Goal: Task Accomplishment & Management: Use online tool/utility

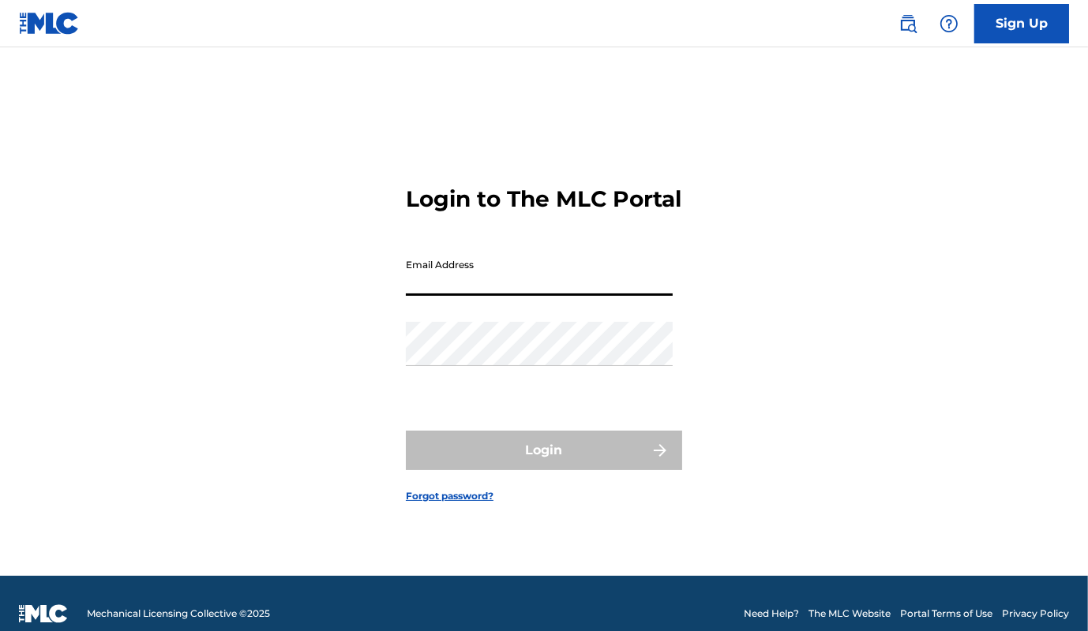
click at [524, 296] on input "Email Address" at bounding box center [539, 273] width 267 height 45
type input "[EMAIL_ADDRESS][DOMAIN_NAME]"
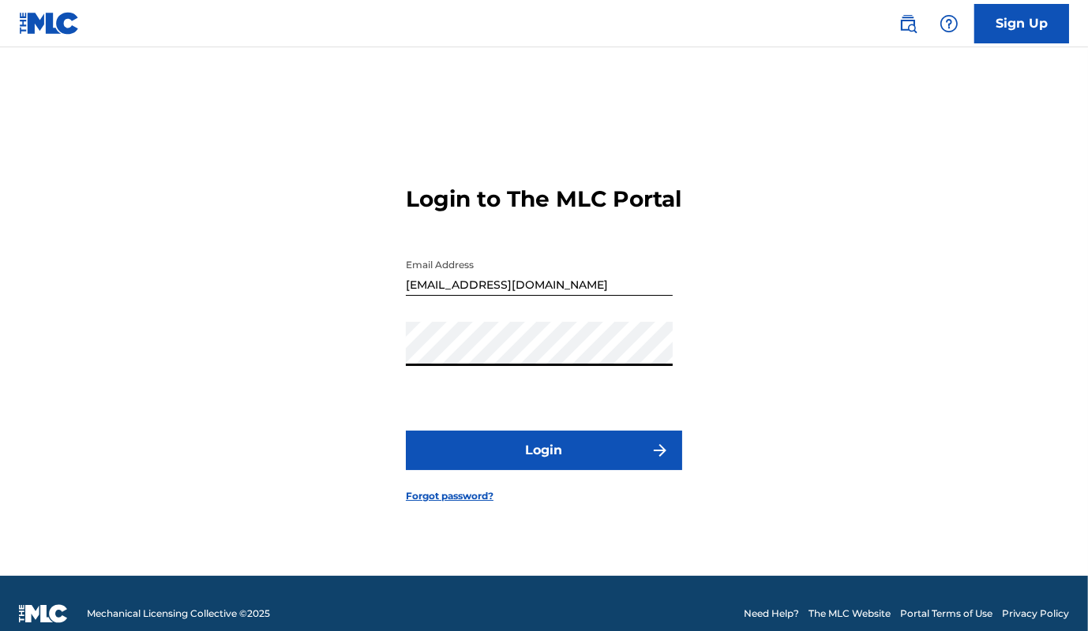
click at [555, 456] on button "Login" at bounding box center [544, 450] width 276 height 39
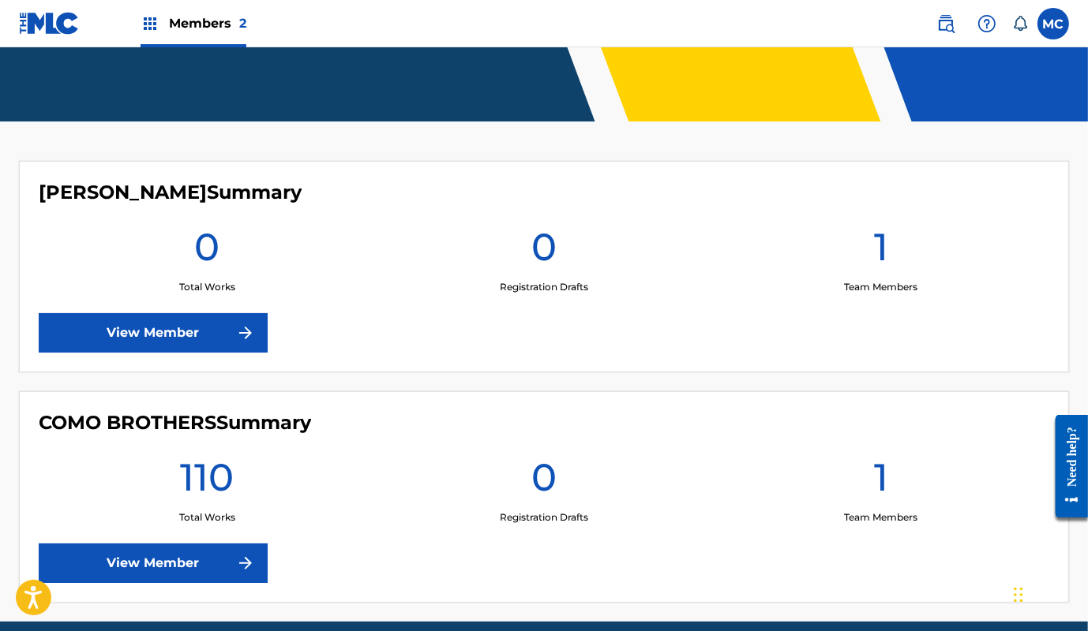
scroll to position [407, 0]
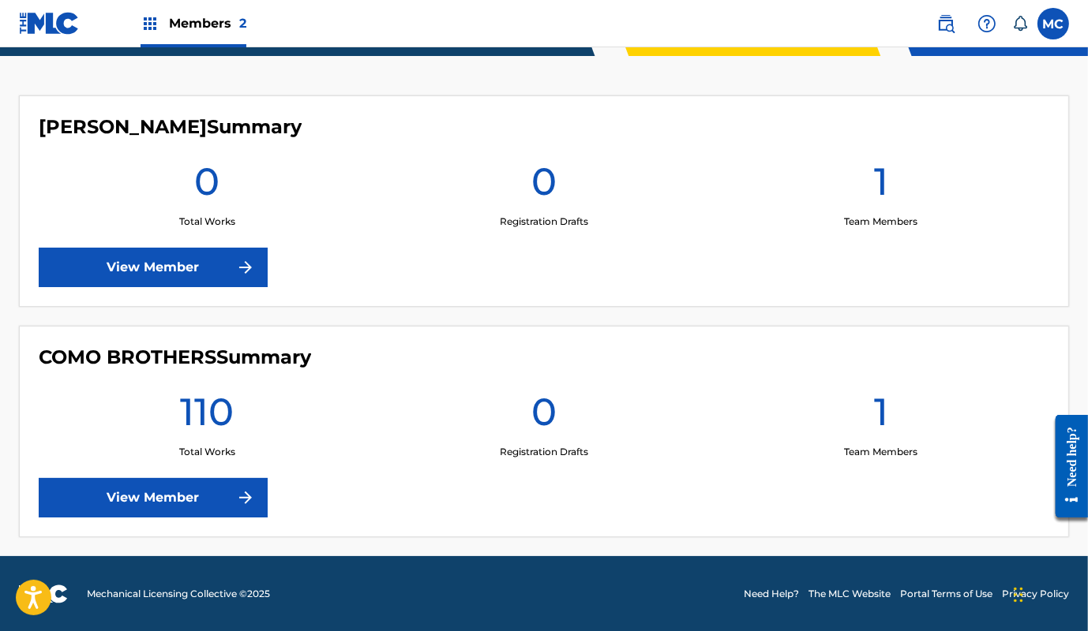
click at [238, 504] on img at bounding box center [245, 498] width 19 height 19
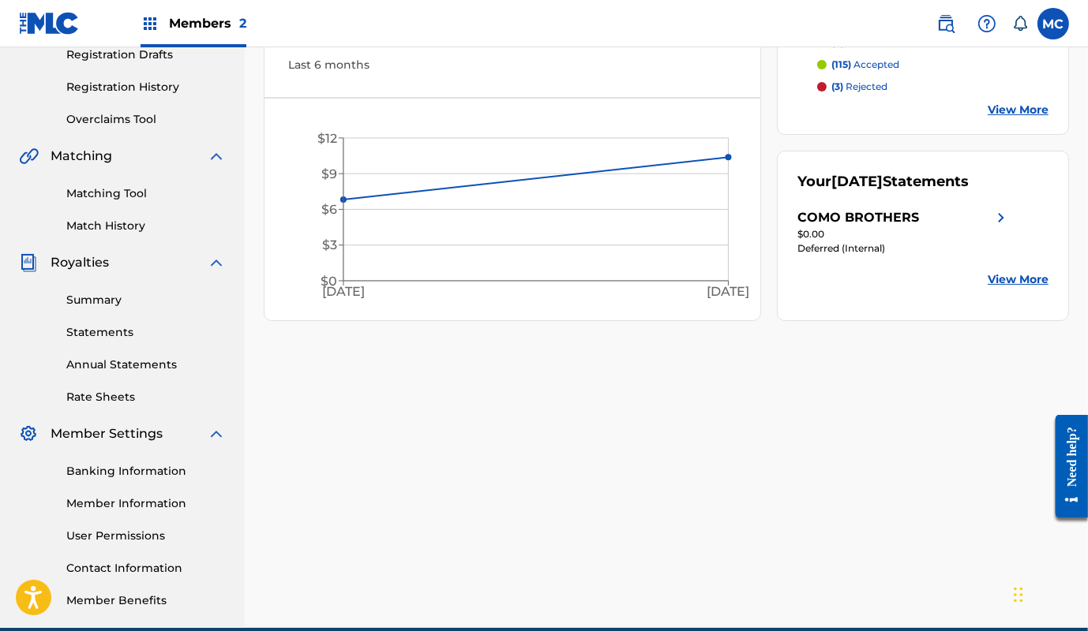
scroll to position [287, 0]
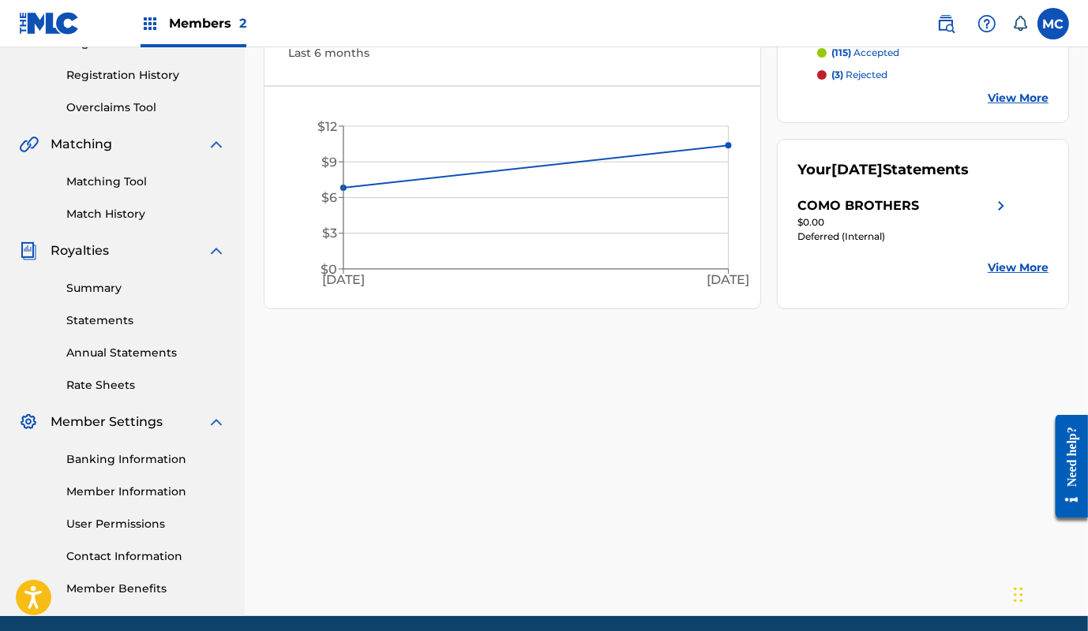
click at [1018, 265] on link "View More" at bounding box center [1017, 268] width 61 height 17
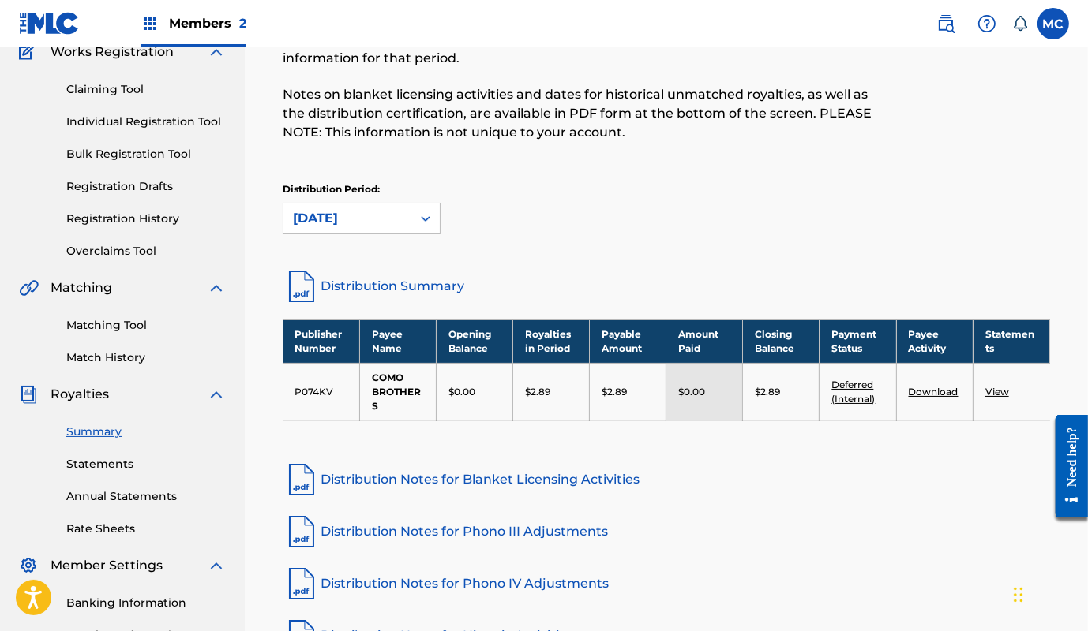
scroll to position [215, 0]
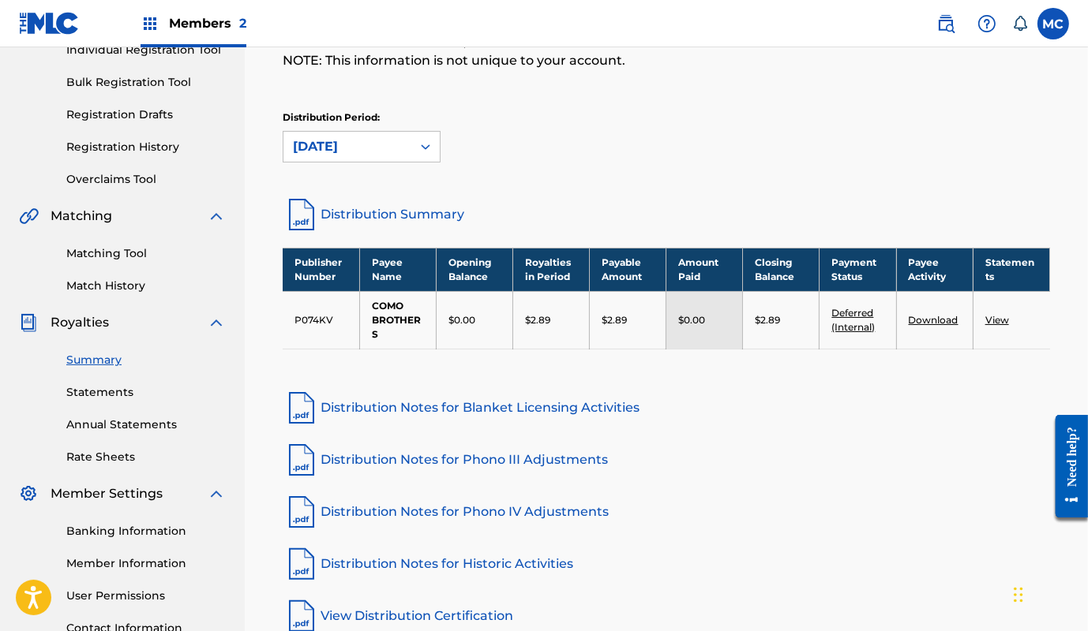
click at [109, 254] on link "Matching Tool" at bounding box center [145, 253] width 159 height 17
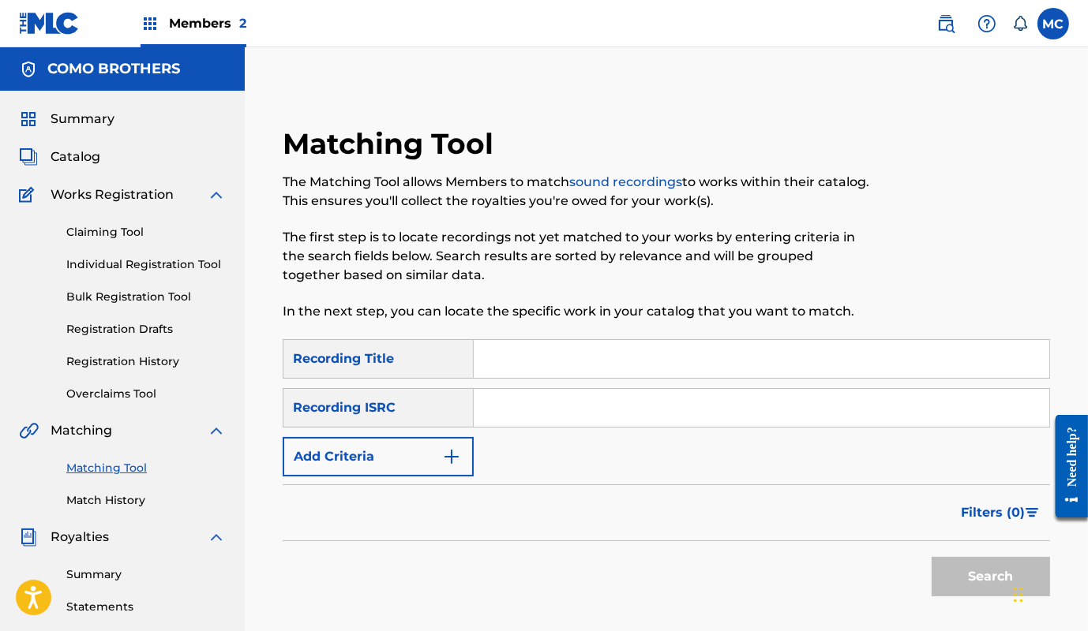
click at [452, 455] on img "Search Form" at bounding box center [451, 457] width 19 height 19
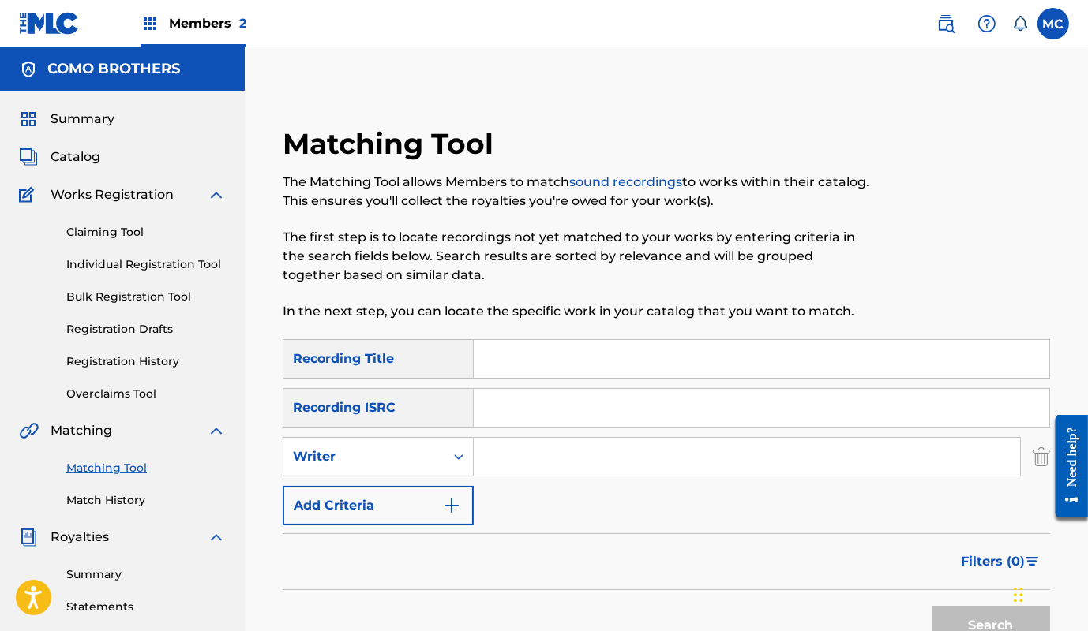
click at [504, 451] on input "Search Form" at bounding box center [747, 457] width 546 height 38
type input "[PERSON_NAME]"
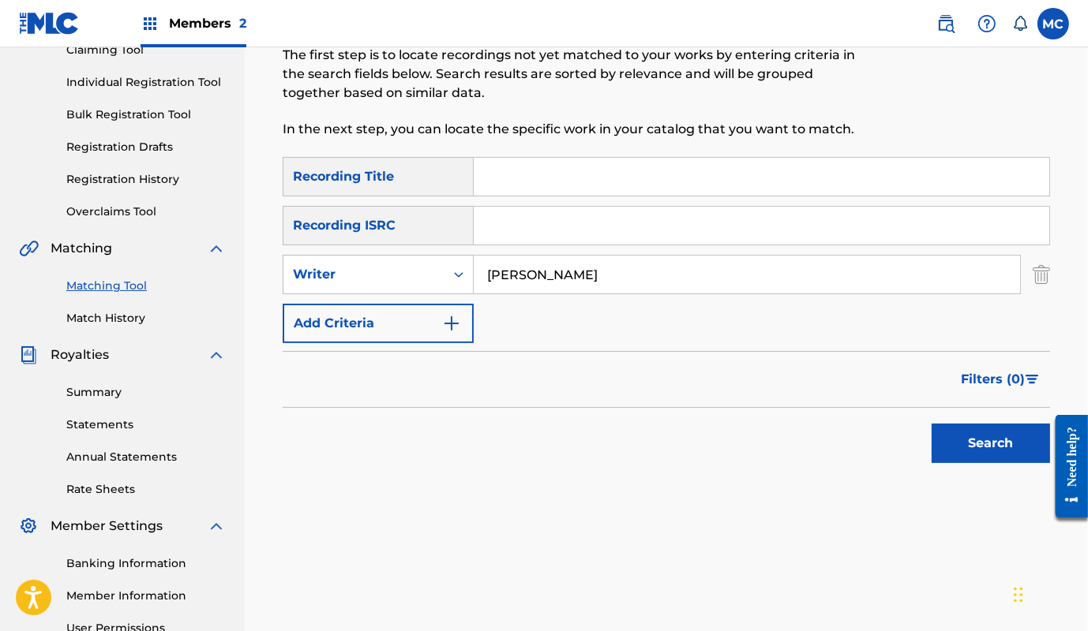
scroll to position [215, 0]
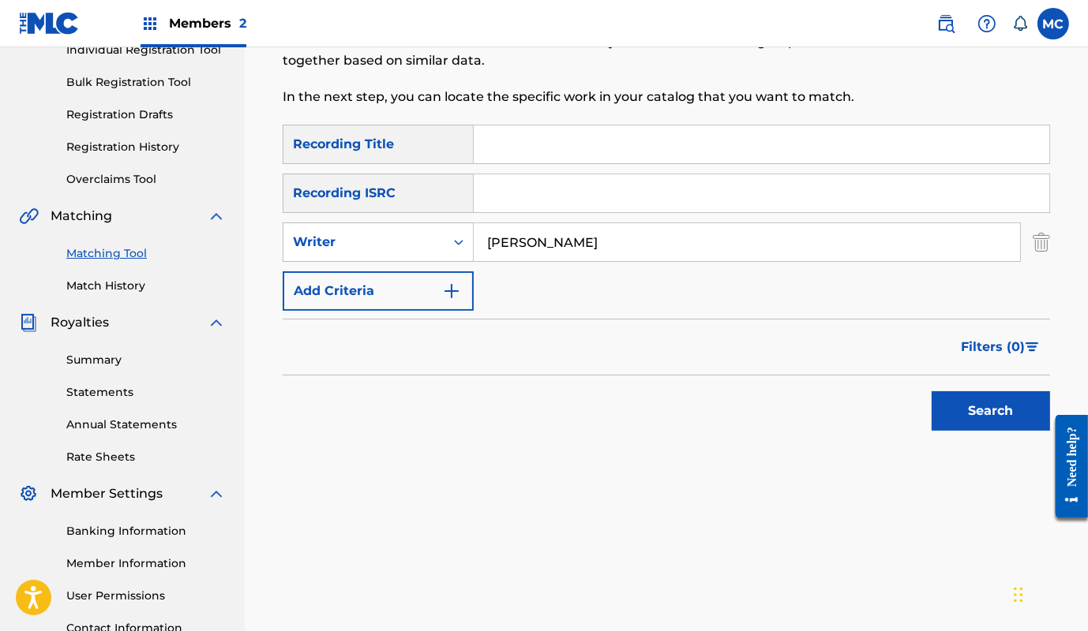
click at [955, 414] on button "Search" at bounding box center [990, 411] width 118 height 39
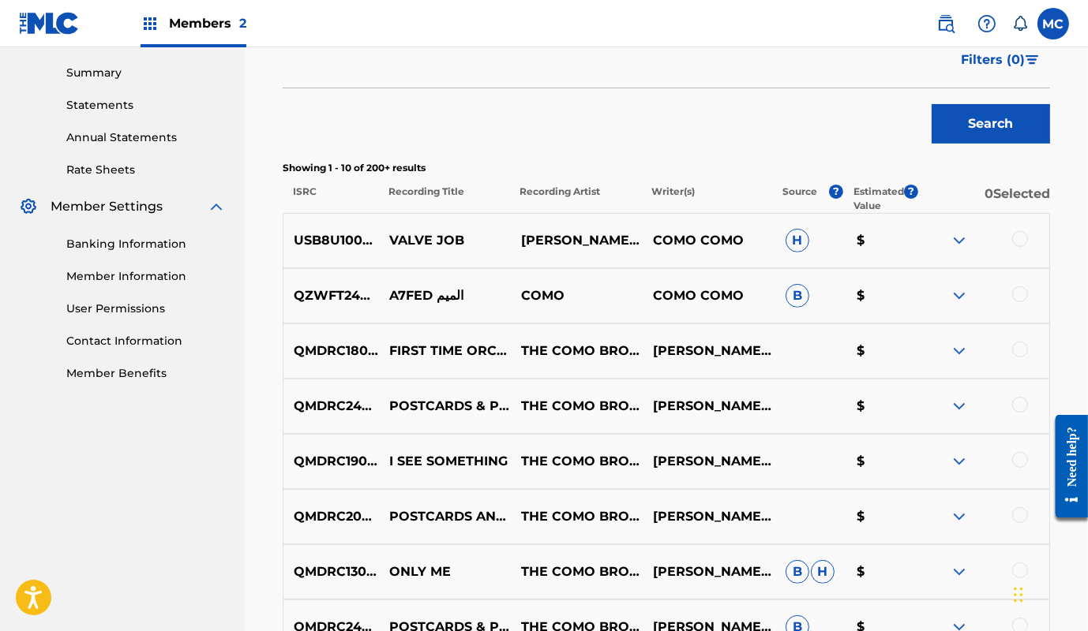
scroll to position [646, 0]
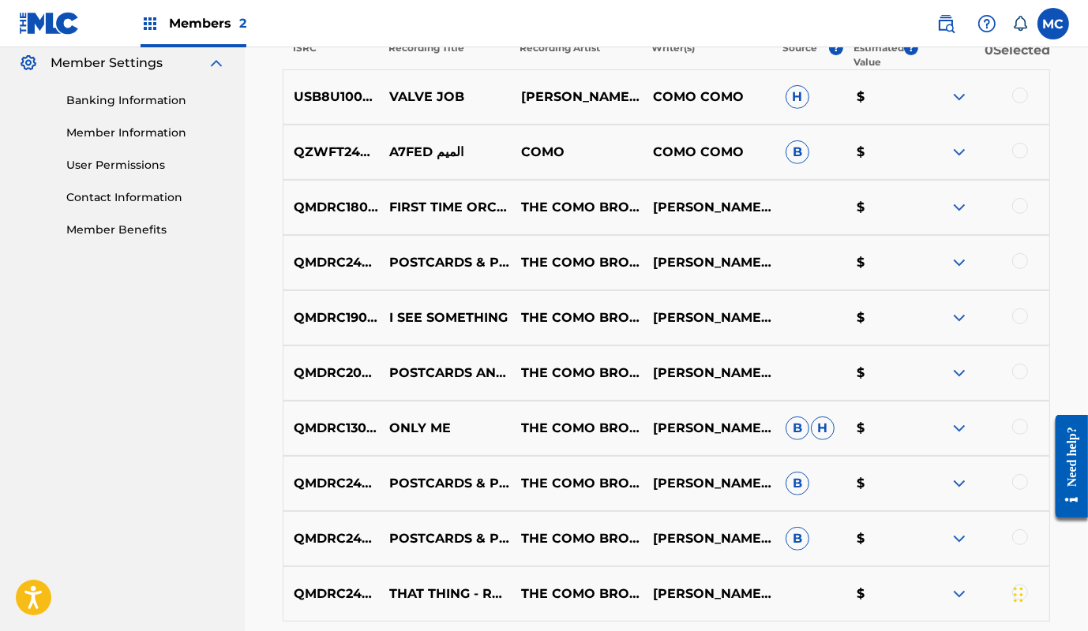
click at [960, 208] on img at bounding box center [959, 207] width 19 height 19
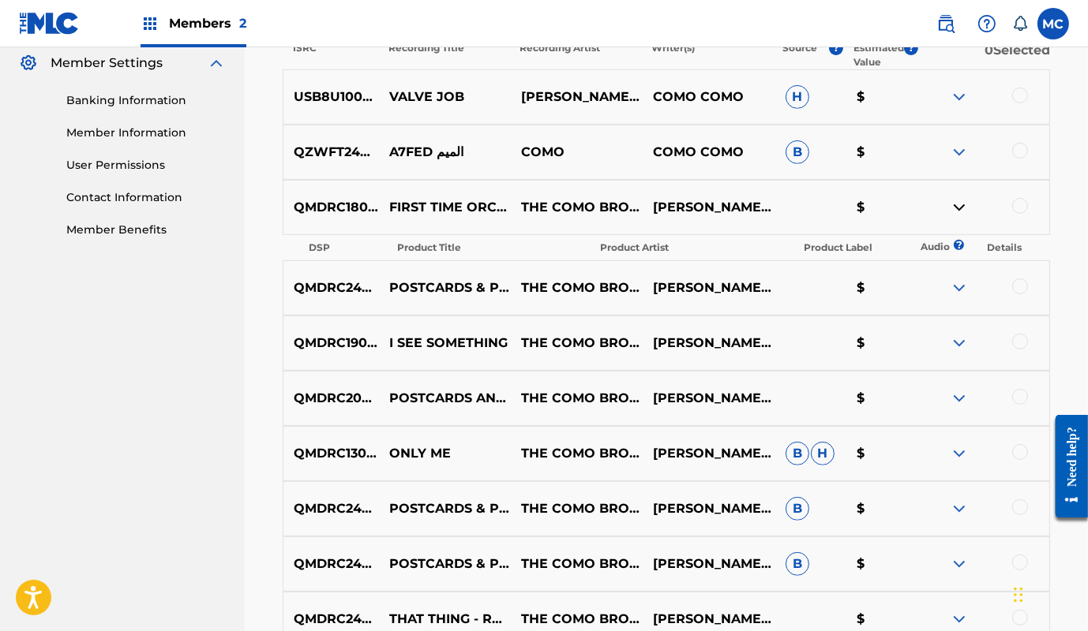
click at [960, 208] on img at bounding box center [959, 207] width 19 height 19
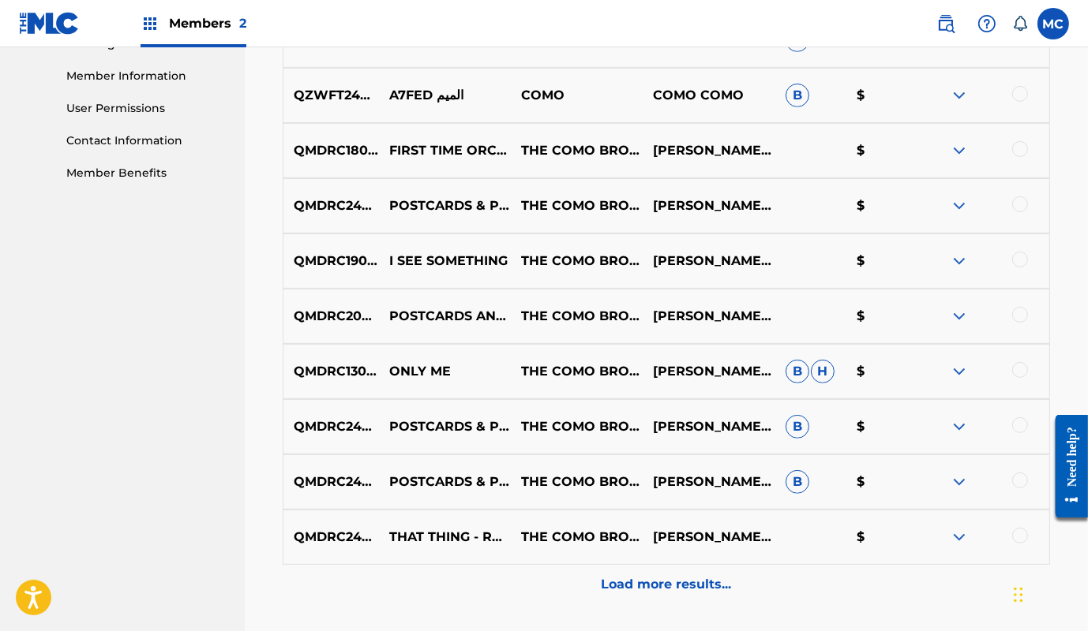
scroll to position [789, 0]
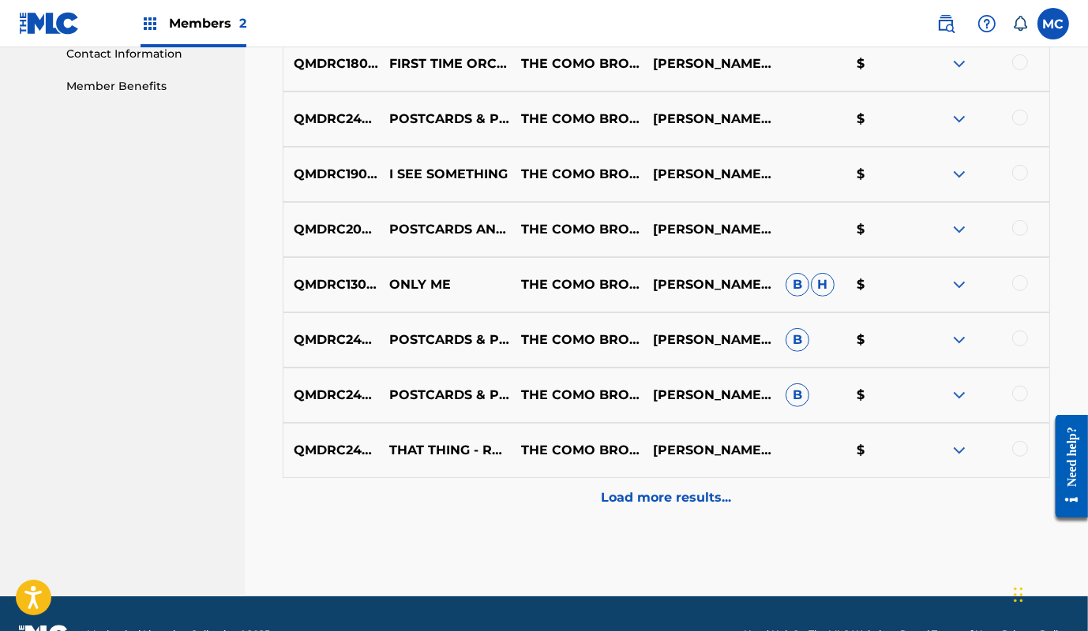
click at [664, 497] on p "Load more results..." at bounding box center [666, 498] width 130 height 19
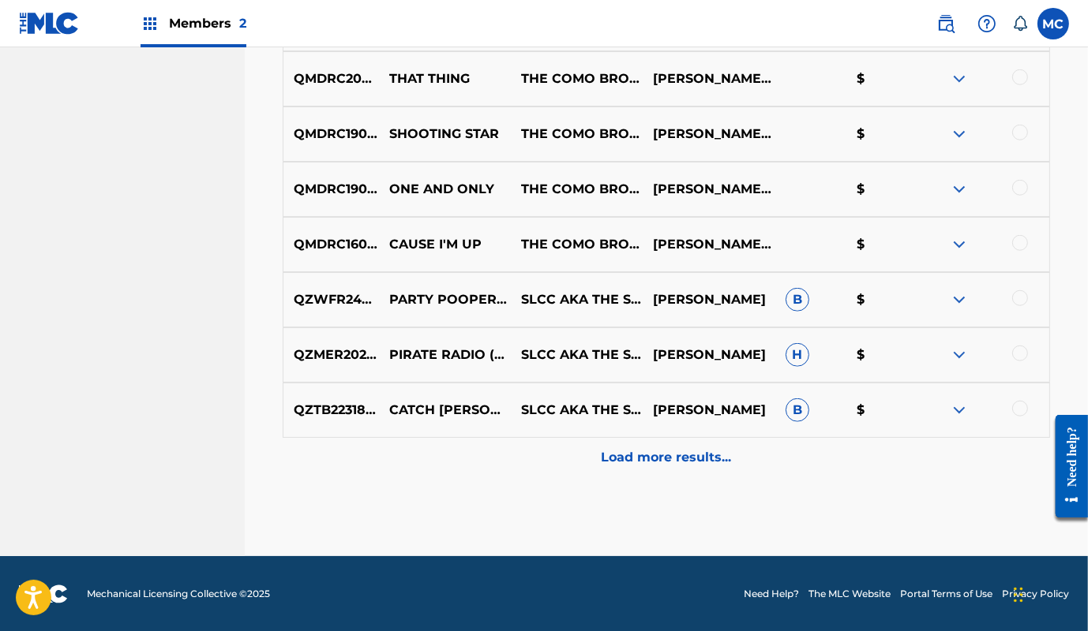
scroll to position [1239, 0]
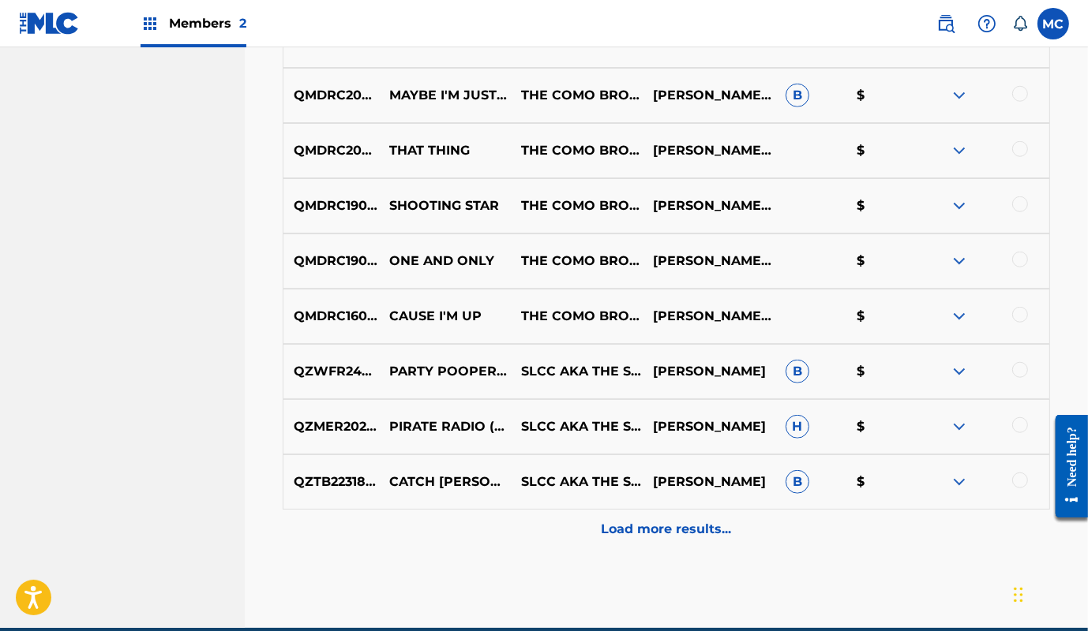
click at [669, 532] on p "Load more results..." at bounding box center [666, 529] width 130 height 19
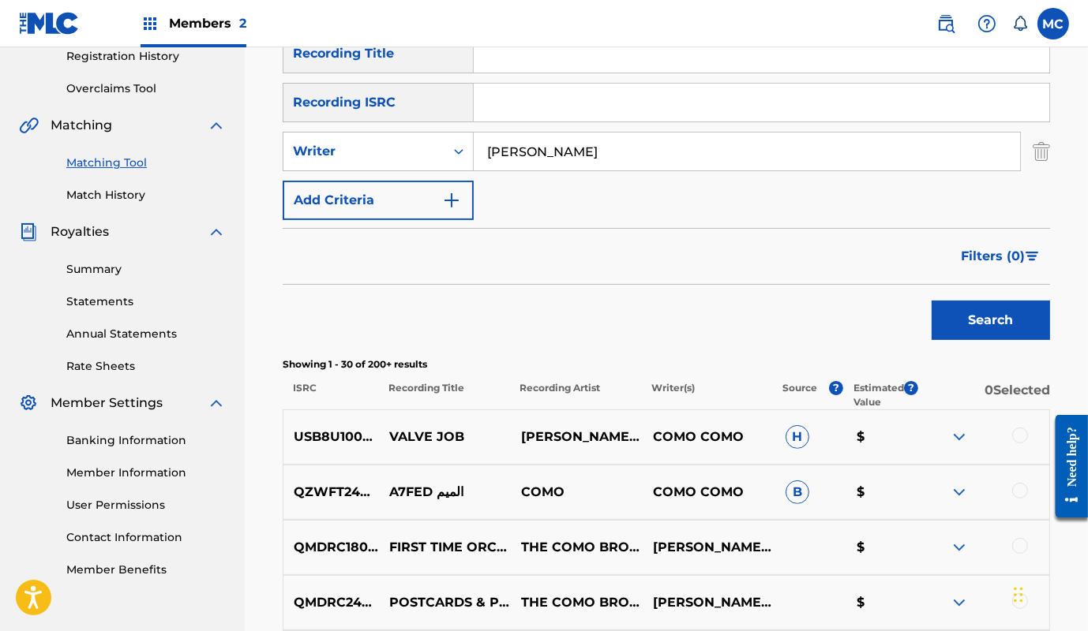
scroll to position [141, 0]
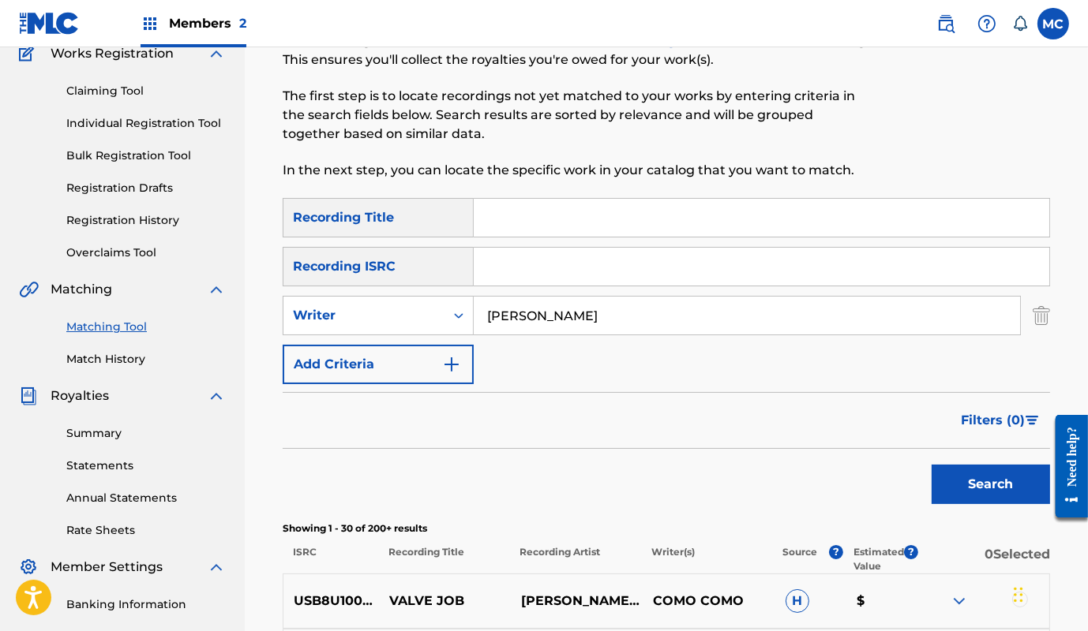
click at [1041, 319] on img "Search Form" at bounding box center [1040, 315] width 17 height 39
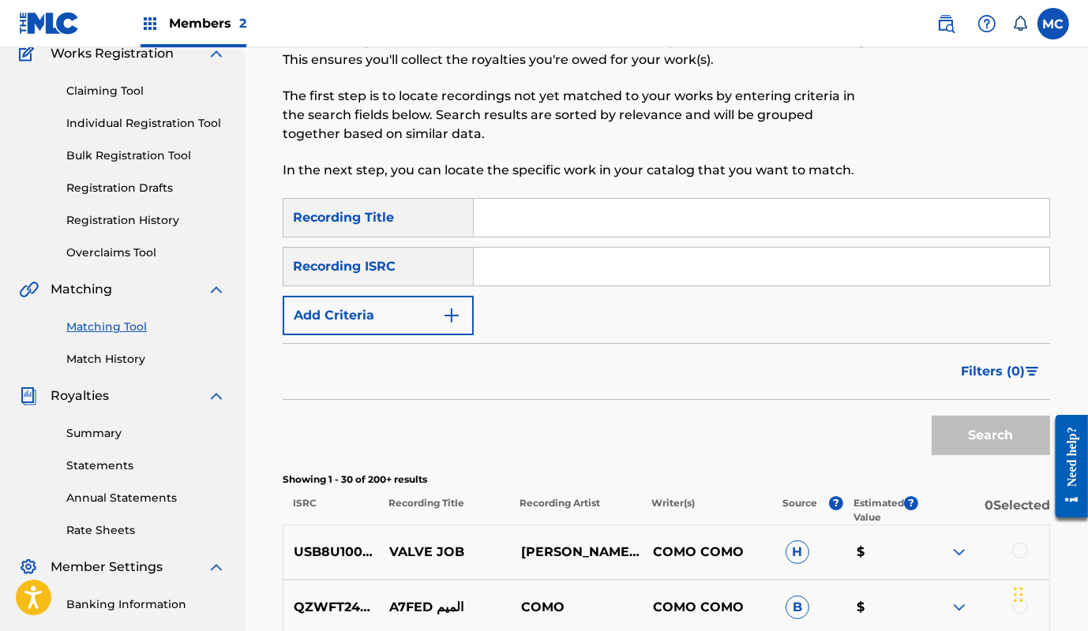
click at [455, 317] on img "Search Form" at bounding box center [451, 315] width 19 height 19
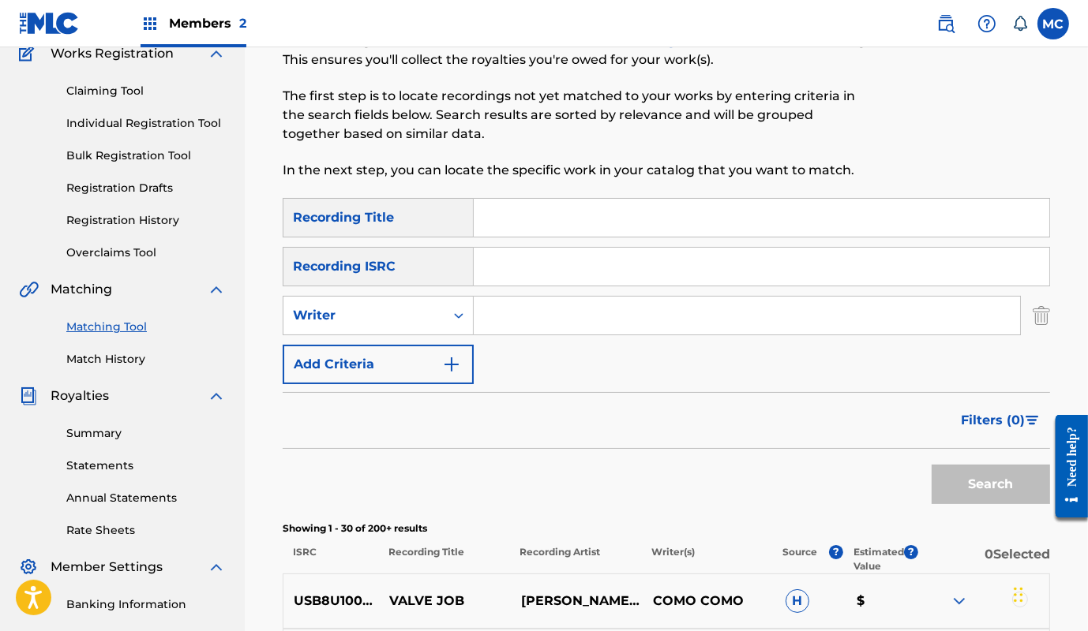
click at [514, 317] on input "Search Form" at bounding box center [747, 316] width 546 height 38
type input "[PERSON_NAME]"
click at [964, 485] on button "Search" at bounding box center [990, 484] width 118 height 39
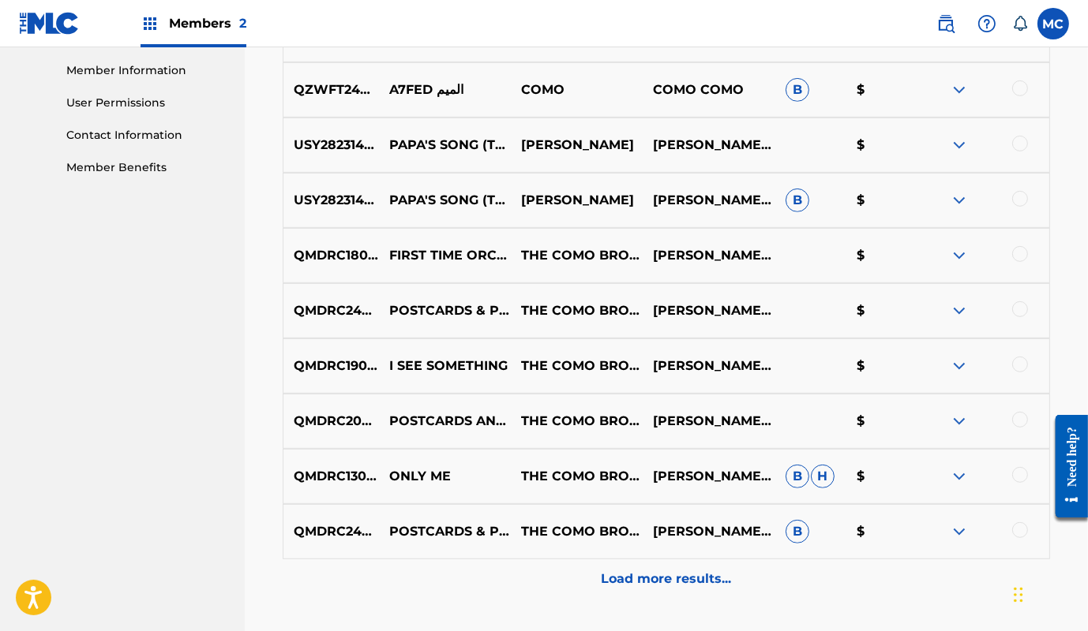
scroll to position [715, 0]
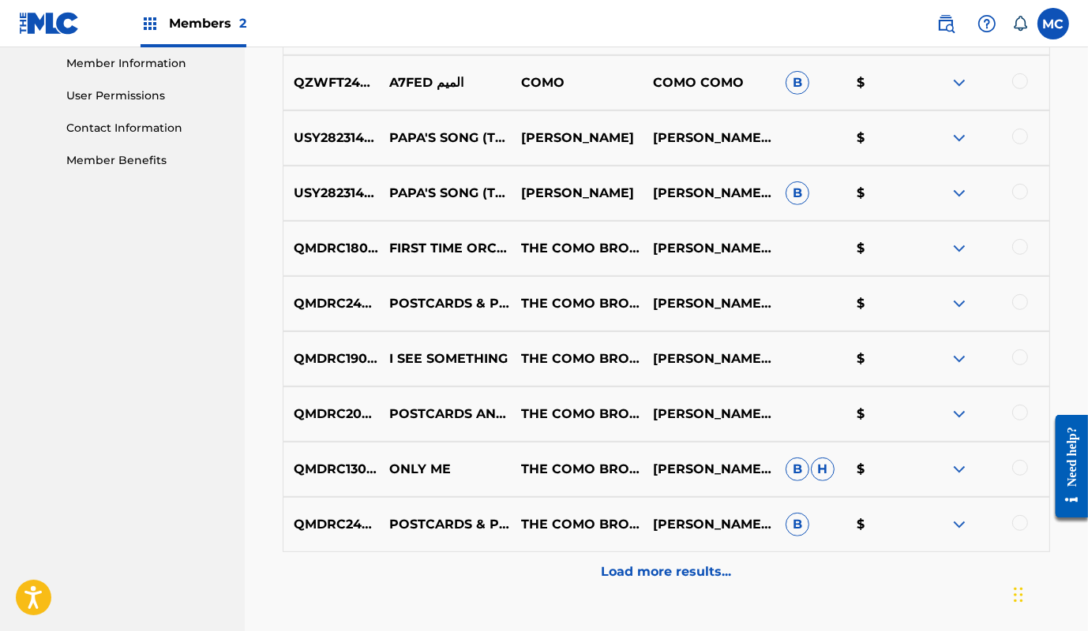
click at [641, 575] on p "Load more results..." at bounding box center [666, 572] width 130 height 19
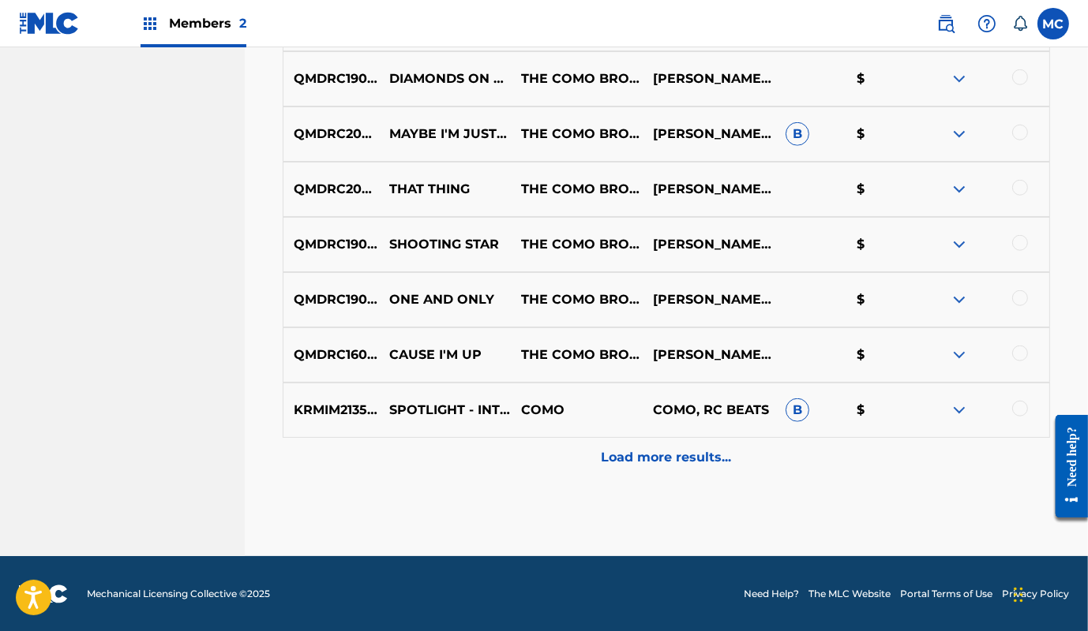
click at [606, 450] on p "Load more results..." at bounding box center [666, 457] width 130 height 19
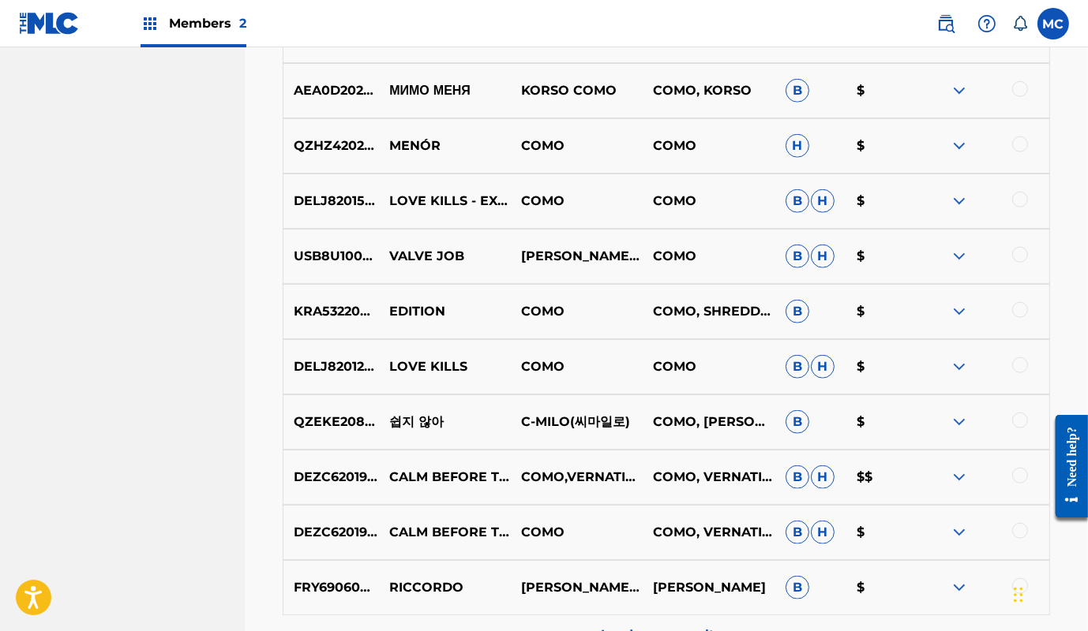
scroll to position [1935, 0]
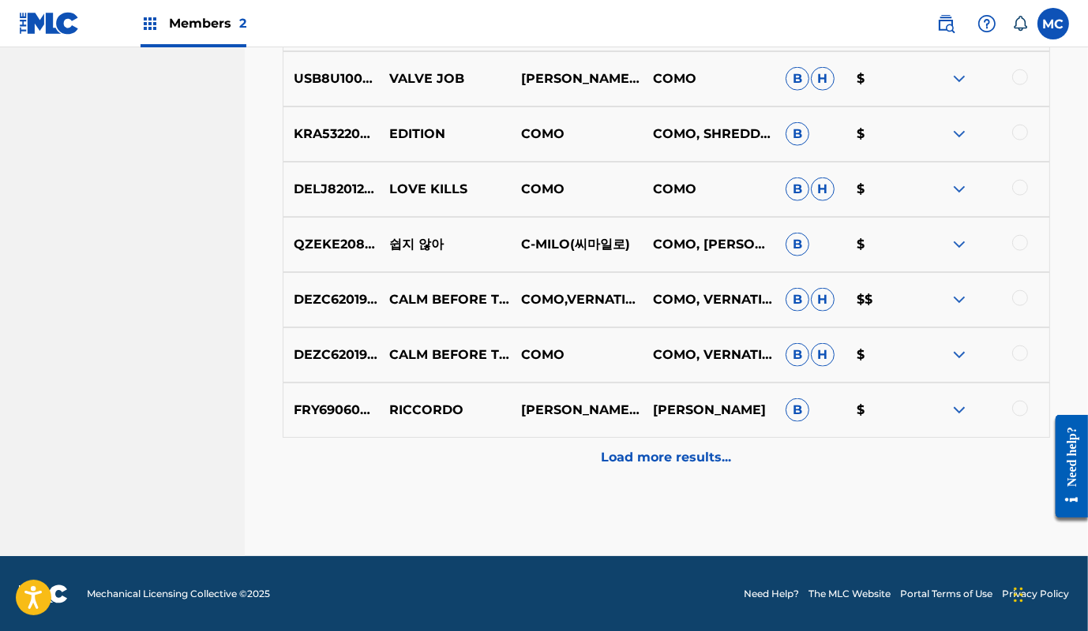
click at [654, 471] on div "Load more results..." at bounding box center [666, 457] width 767 height 39
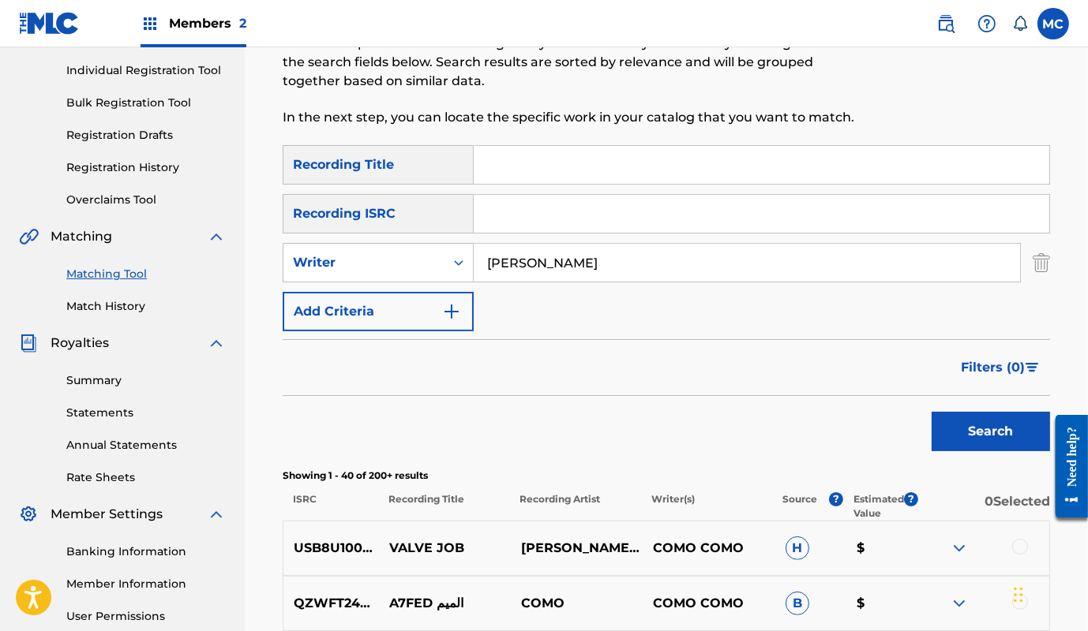
scroll to position [191, 0]
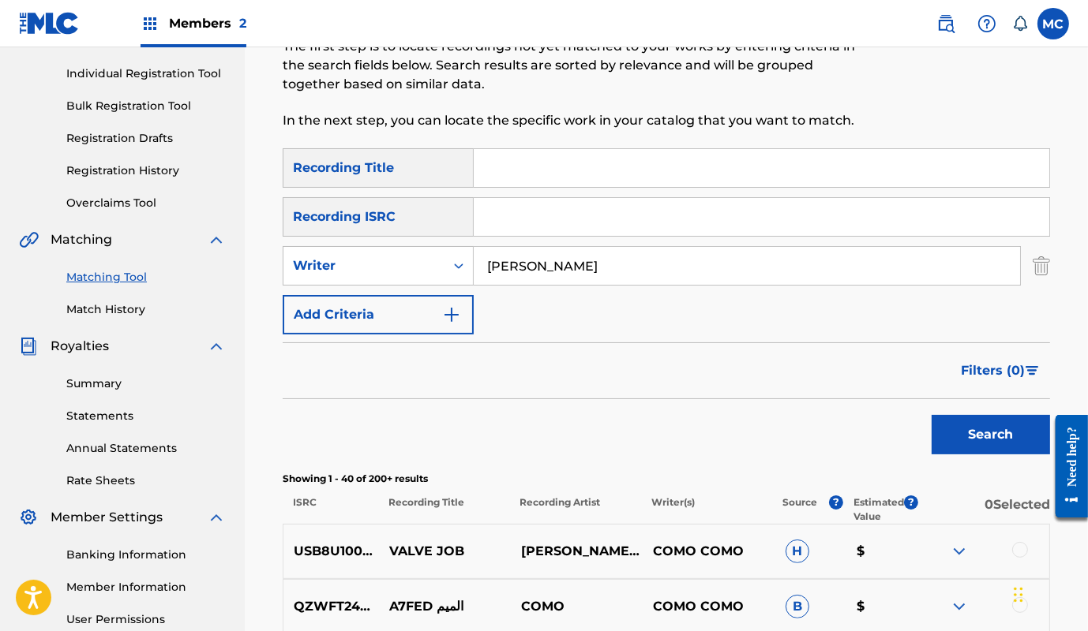
click at [1050, 259] on img "Search Form" at bounding box center [1040, 265] width 17 height 39
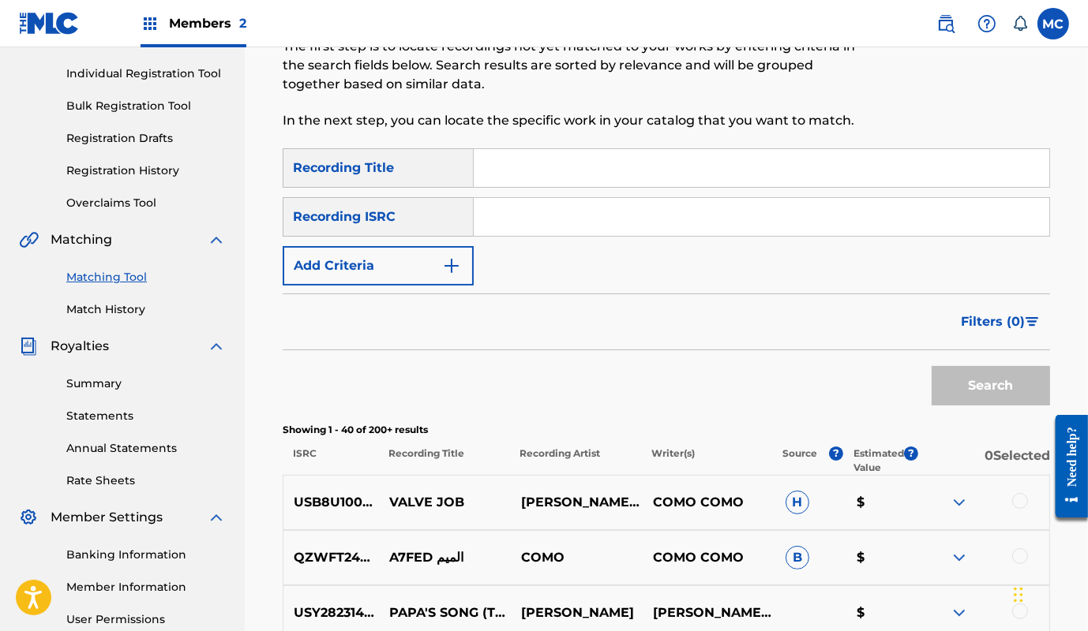
click at [458, 277] on button "Add Criteria" at bounding box center [378, 265] width 191 height 39
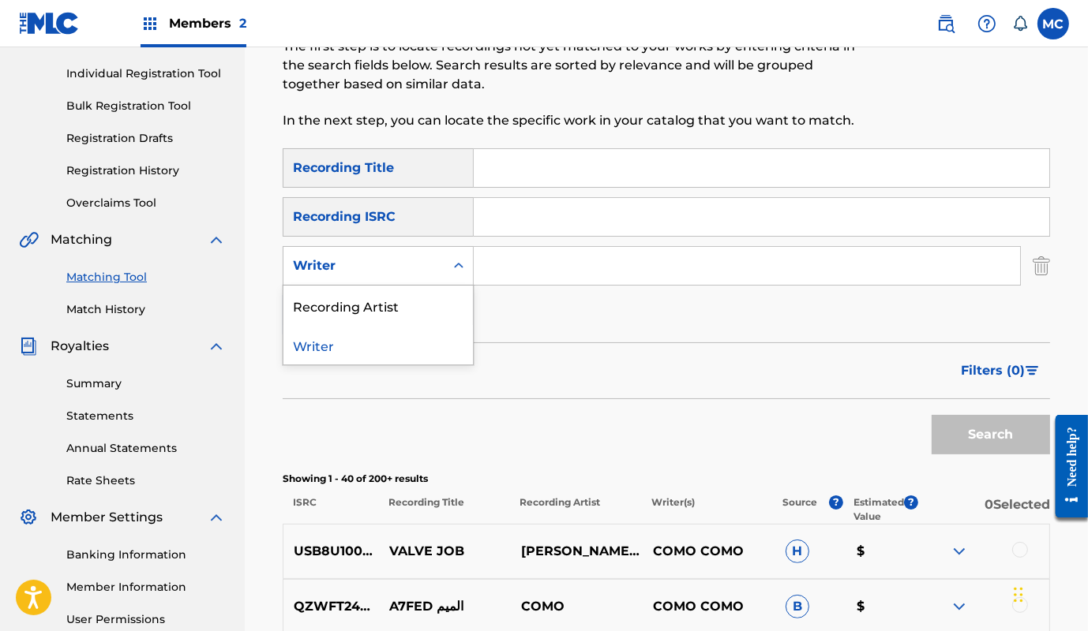
click at [443, 266] on div "Writer" at bounding box center [363, 266] width 161 height 30
click at [410, 309] on div "Recording Artist" at bounding box center [377, 305] width 189 height 39
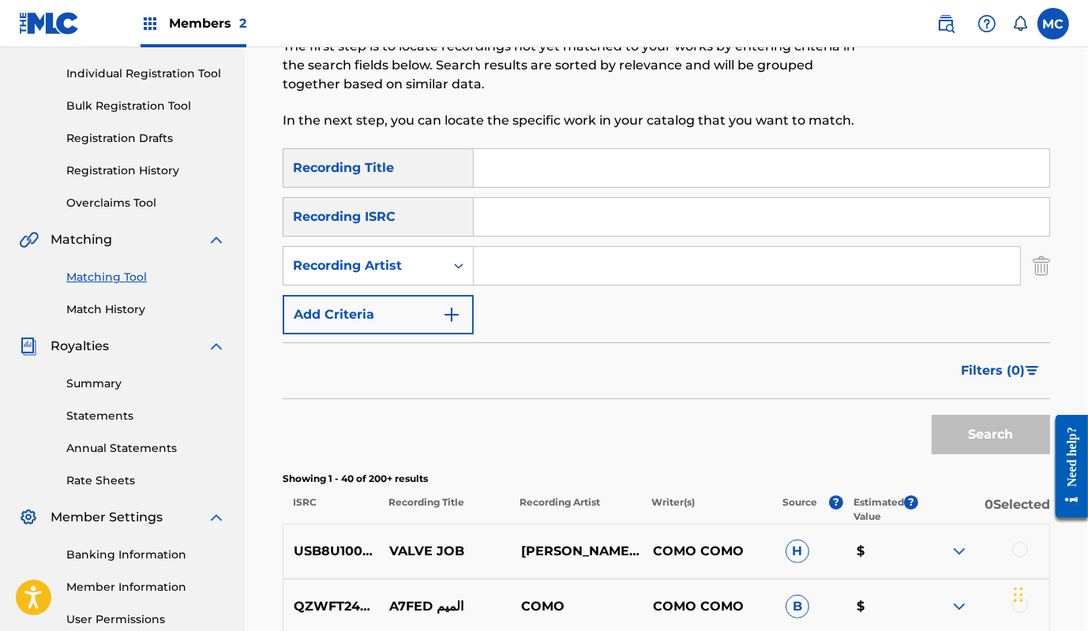
click at [505, 261] on input "Search Form" at bounding box center [747, 266] width 546 height 38
type input "the como brothers"
click at [964, 426] on button "Search" at bounding box center [990, 434] width 118 height 39
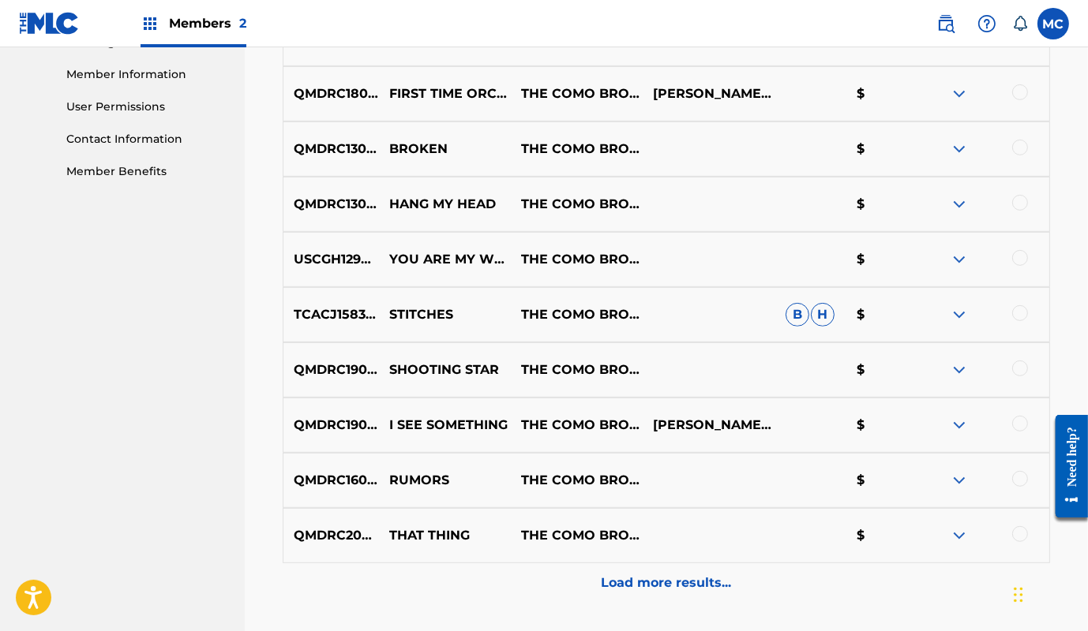
scroll to position [830, 0]
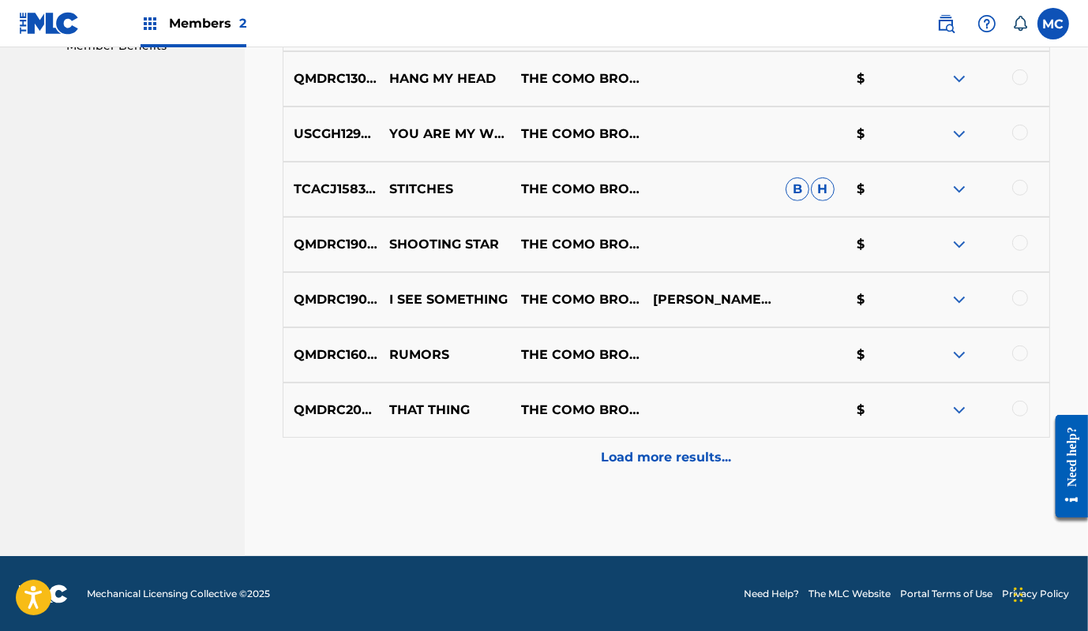
click at [655, 456] on p "Load more results..." at bounding box center [666, 457] width 130 height 19
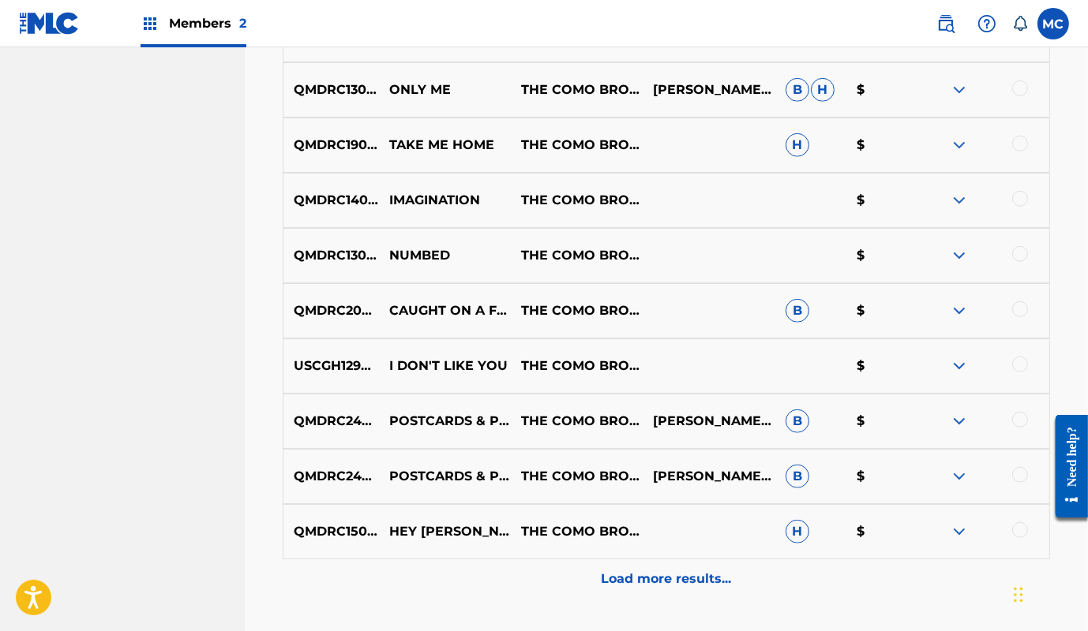
scroll to position [1332, 0]
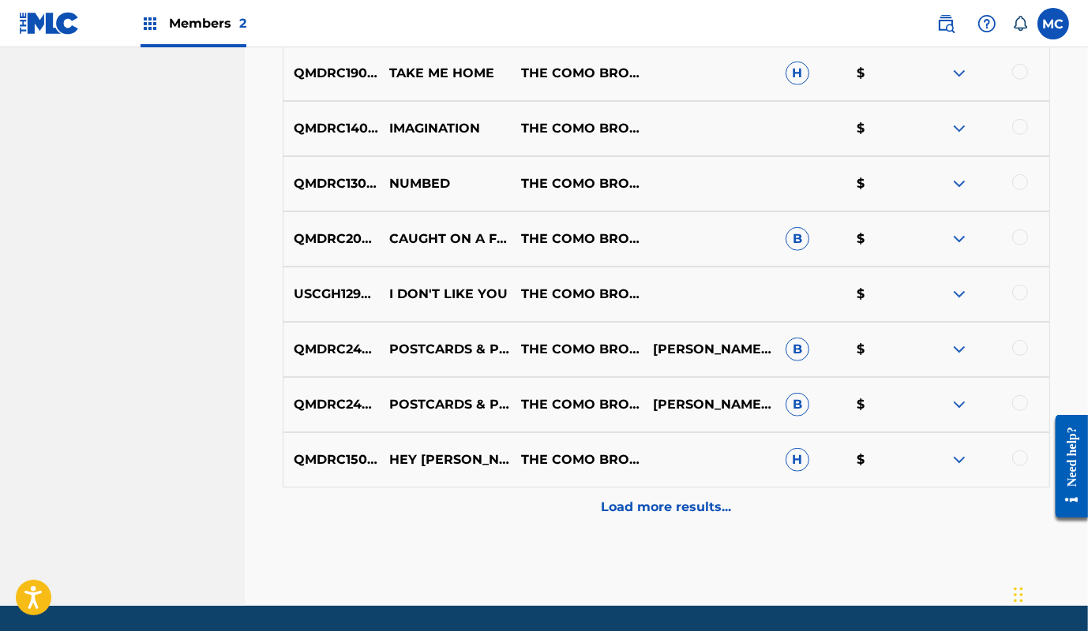
click at [622, 511] on p "Load more results..." at bounding box center [666, 507] width 130 height 19
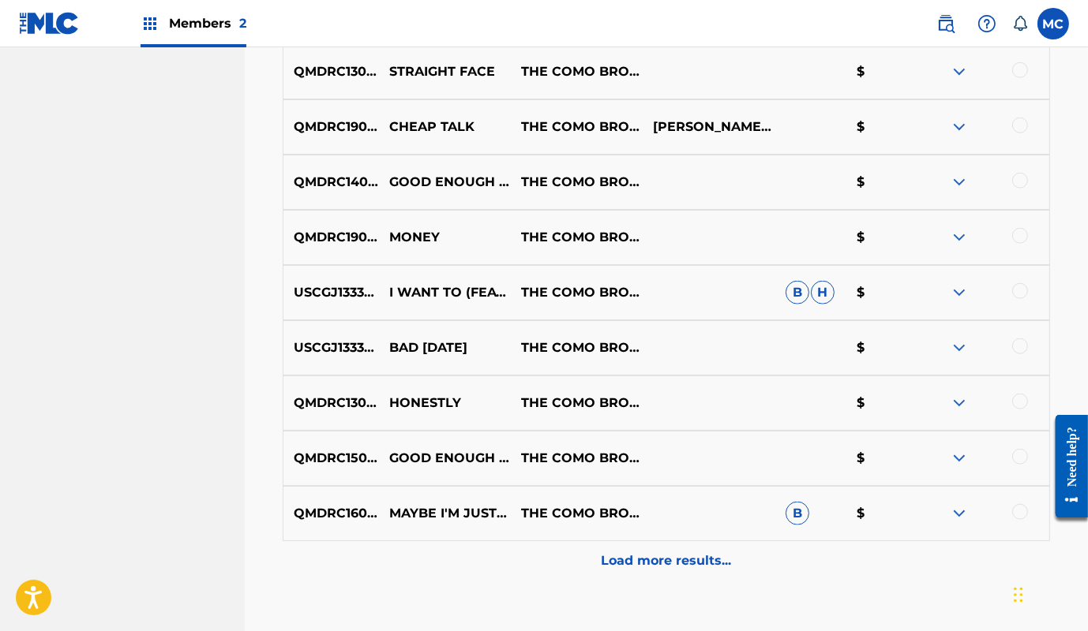
scroll to position [1834, 0]
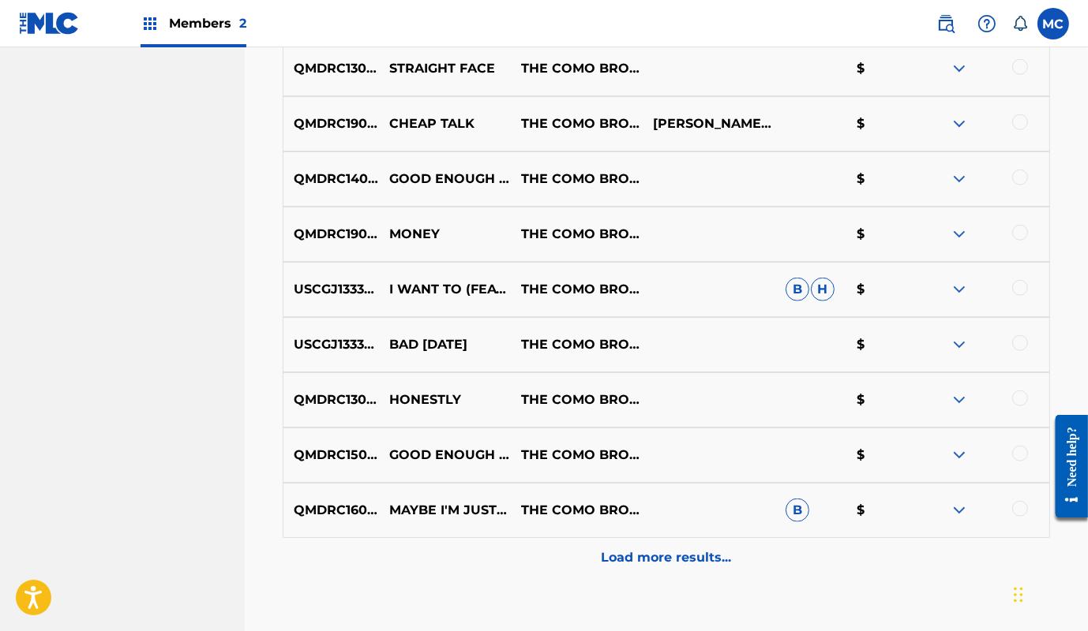
click at [652, 564] on p "Load more results..." at bounding box center [666, 558] width 130 height 19
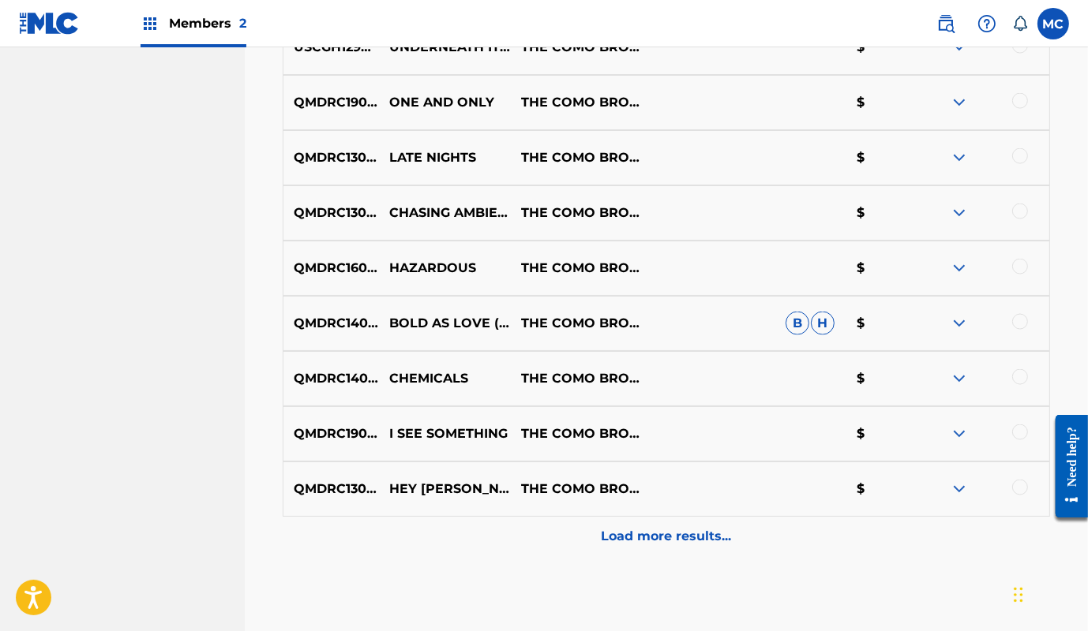
click at [648, 527] on p "Load more results..." at bounding box center [666, 536] width 130 height 19
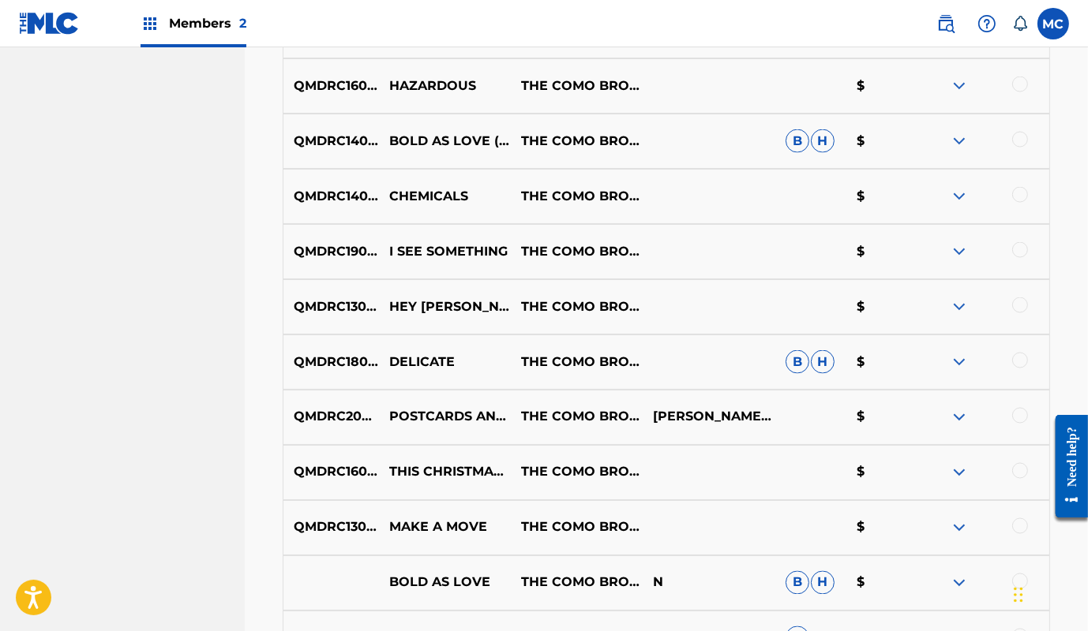
scroll to position [2696, 0]
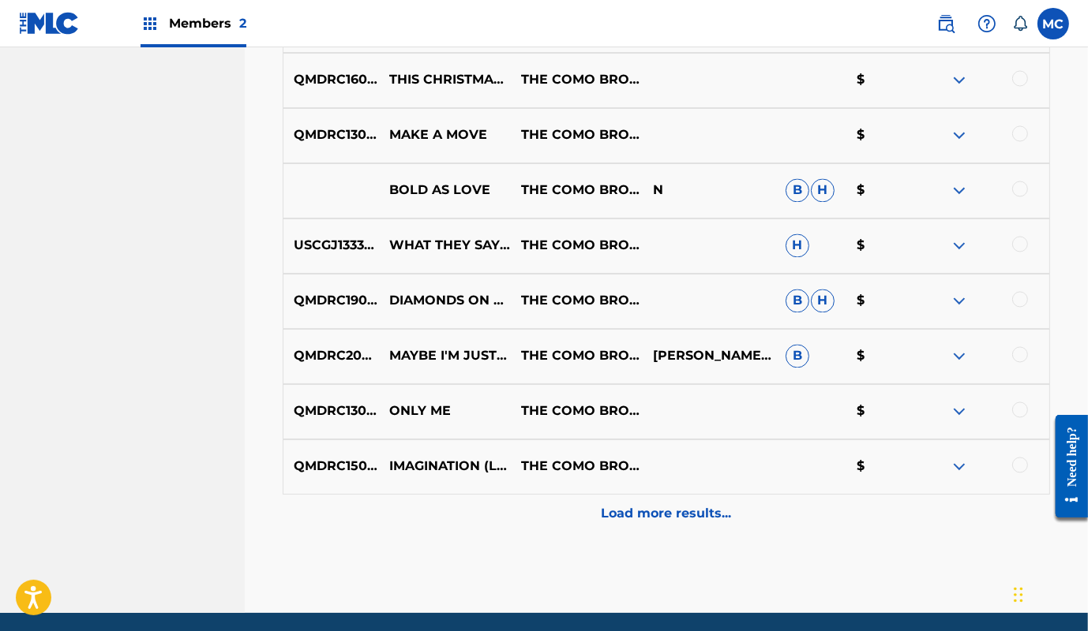
click at [650, 525] on div "Load more results..." at bounding box center [666, 514] width 767 height 39
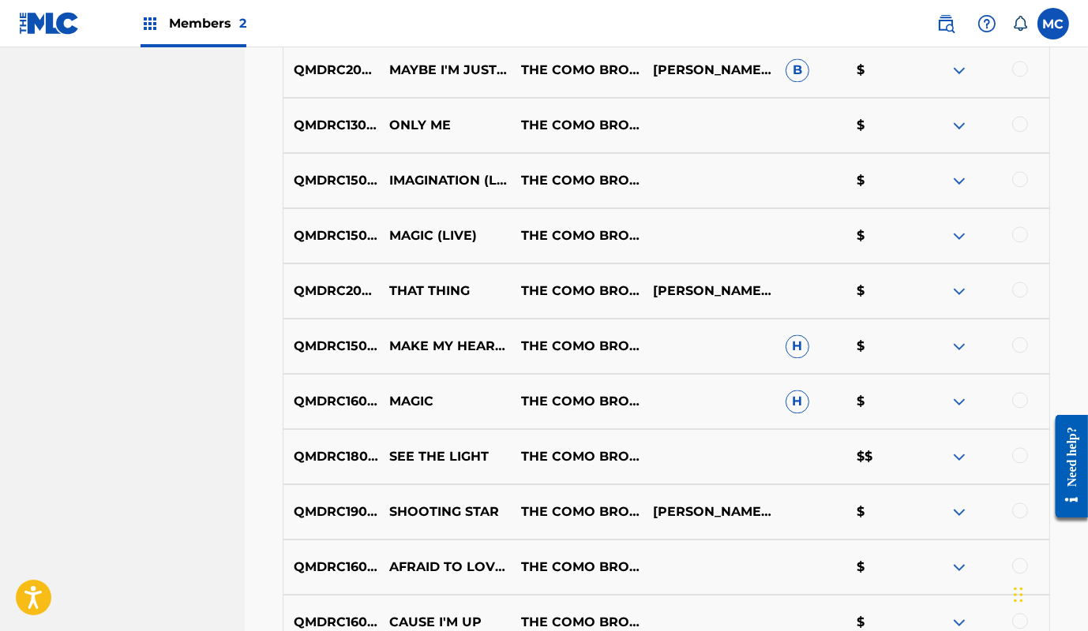
scroll to position [3485, 0]
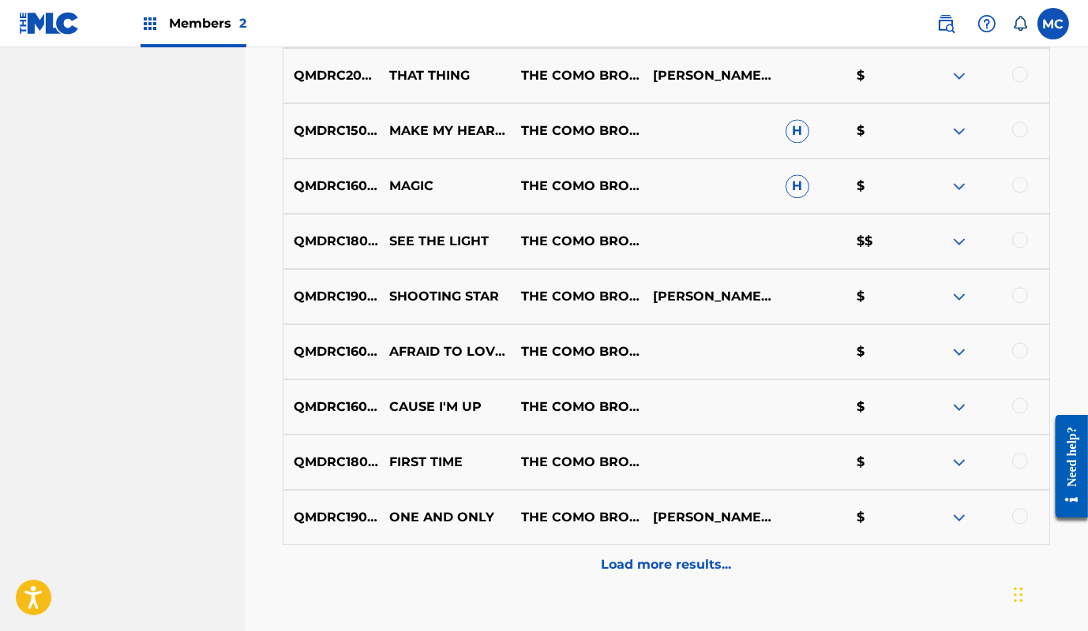
click at [615, 559] on p "Load more results..." at bounding box center [666, 565] width 130 height 19
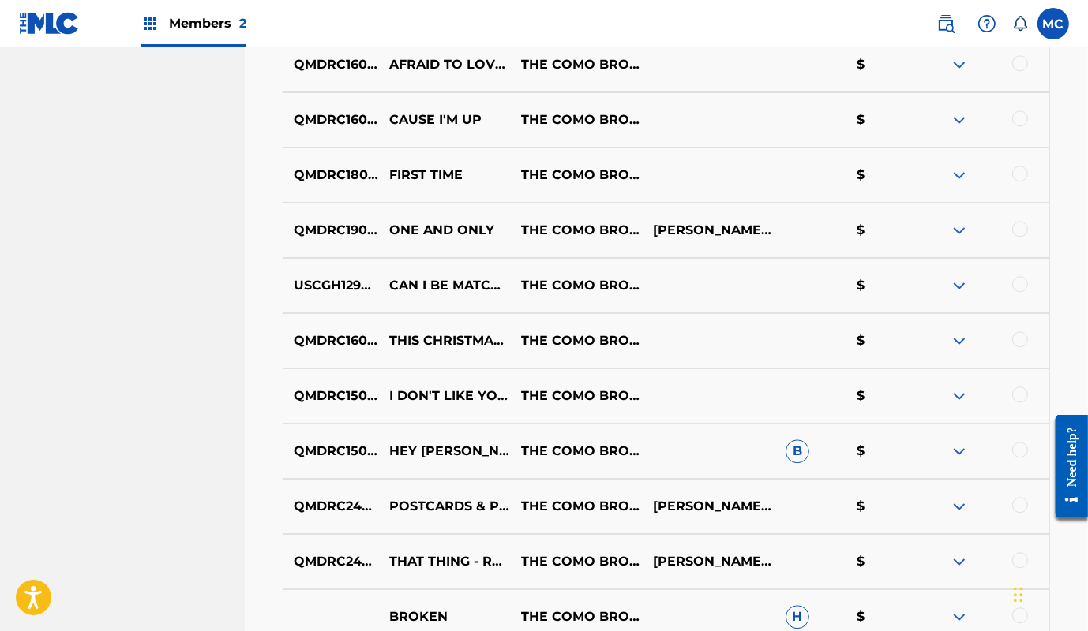
scroll to position [3987, 0]
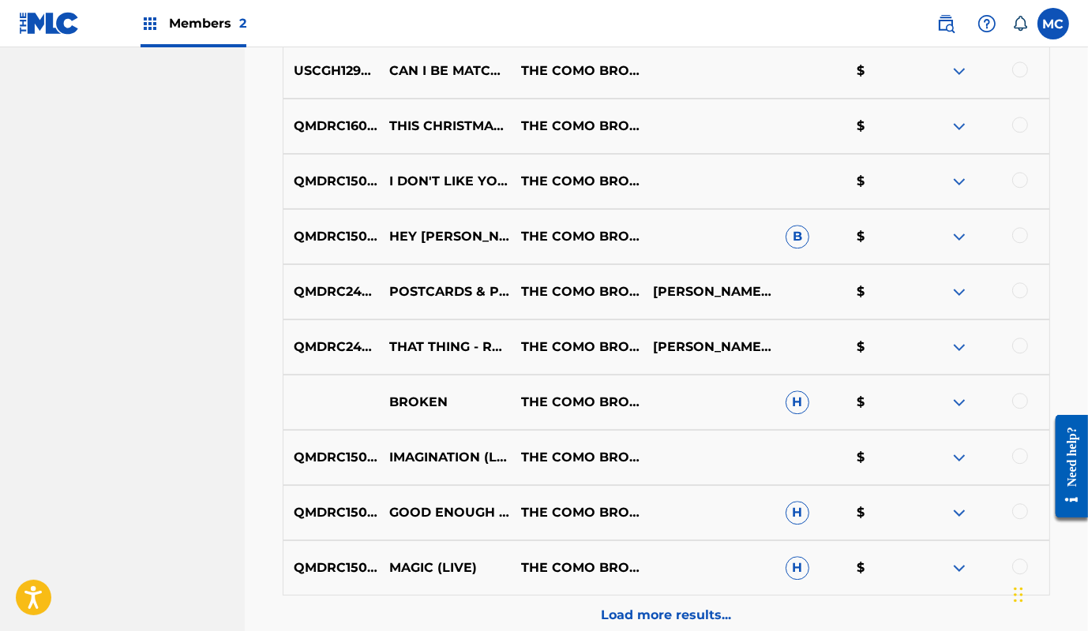
click at [663, 615] on p "Load more results..." at bounding box center [666, 615] width 130 height 19
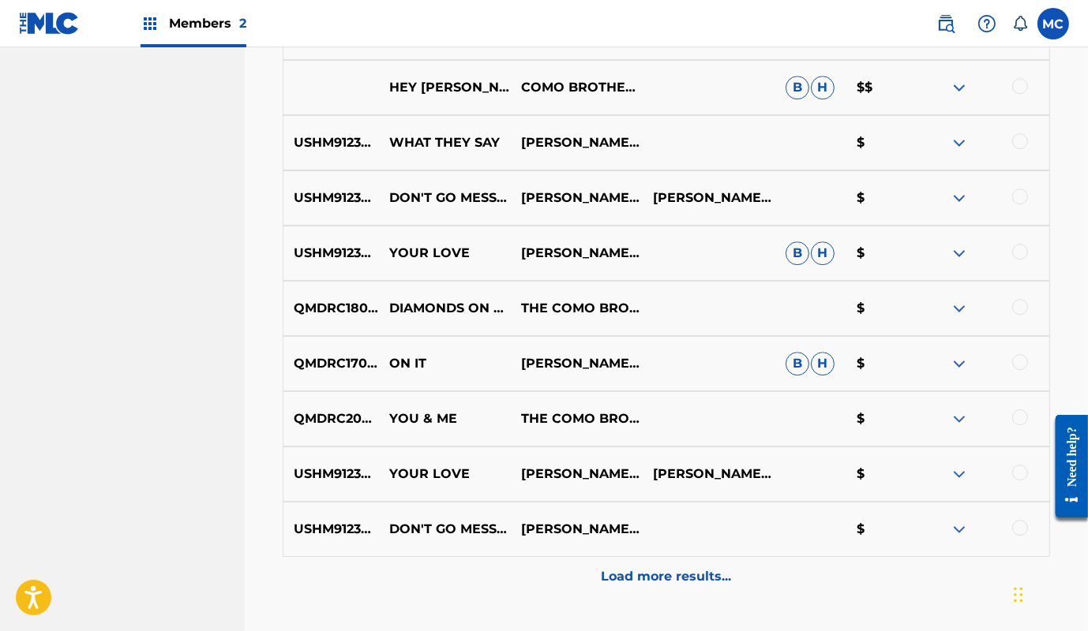
scroll to position [4697, 0]
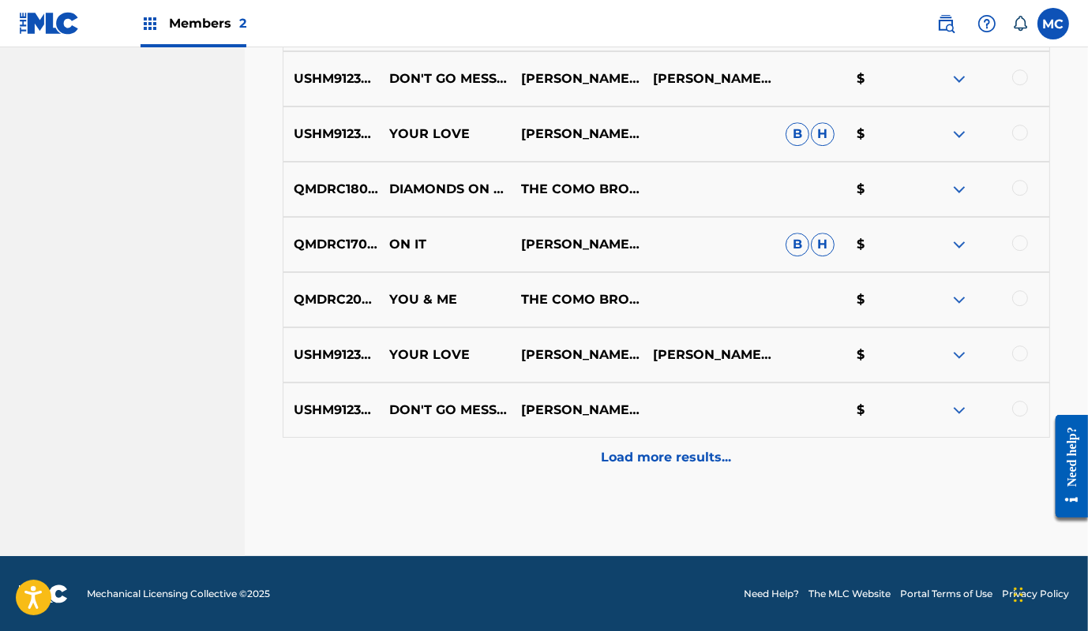
click at [627, 457] on p "Load more results..." at bounding box center [666, 457] width 130 height 19
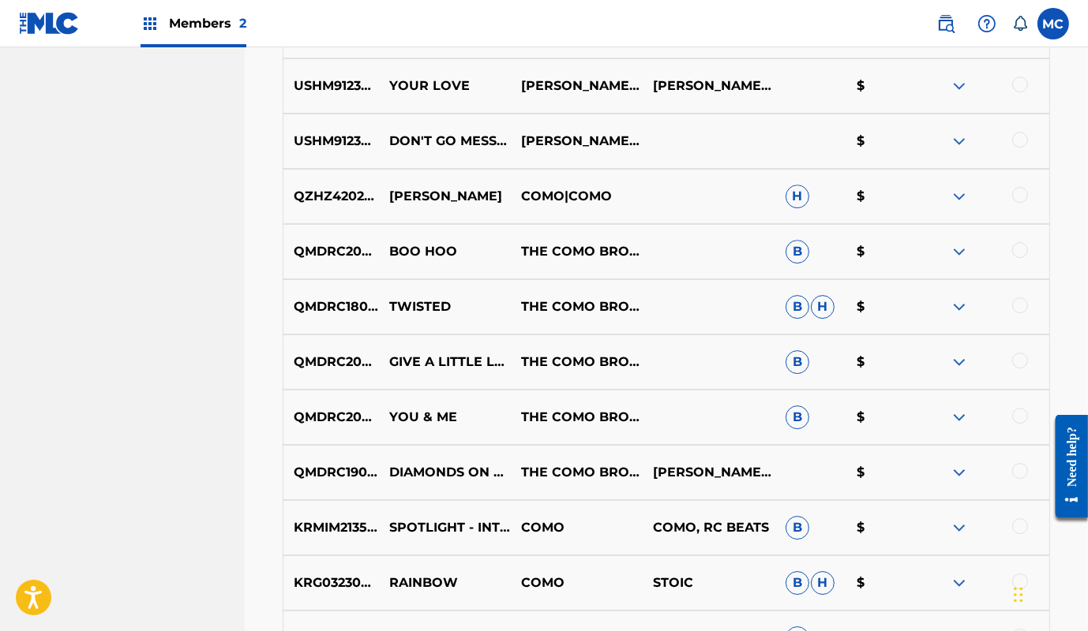
scroll to position [5128, 0]
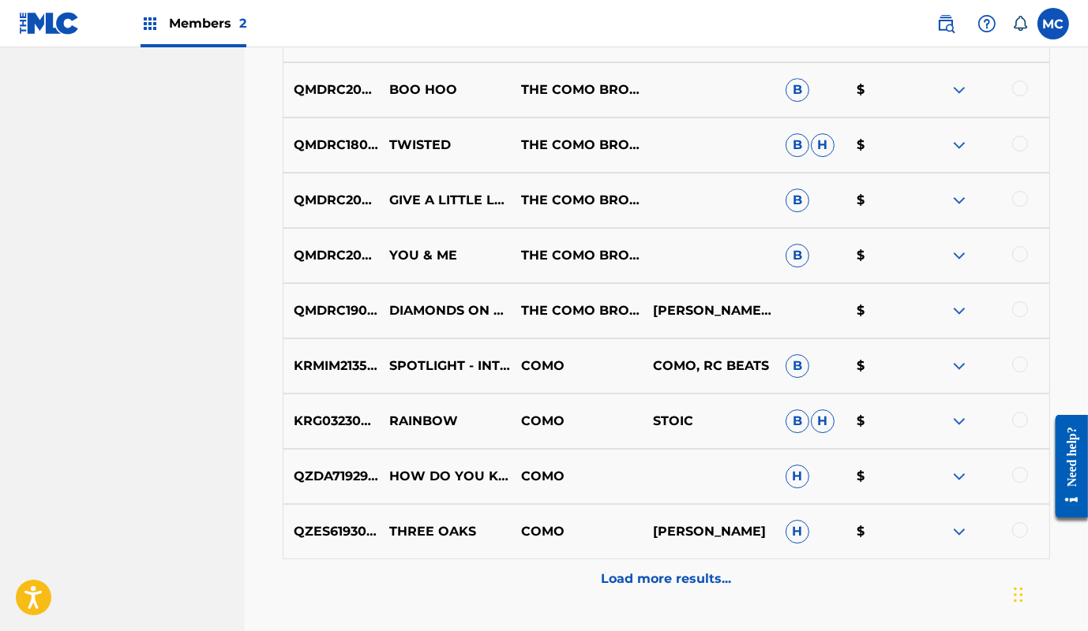
click at [663, 583] on p "Load more results..." at bounding box center [666, 579] width 130 height 19
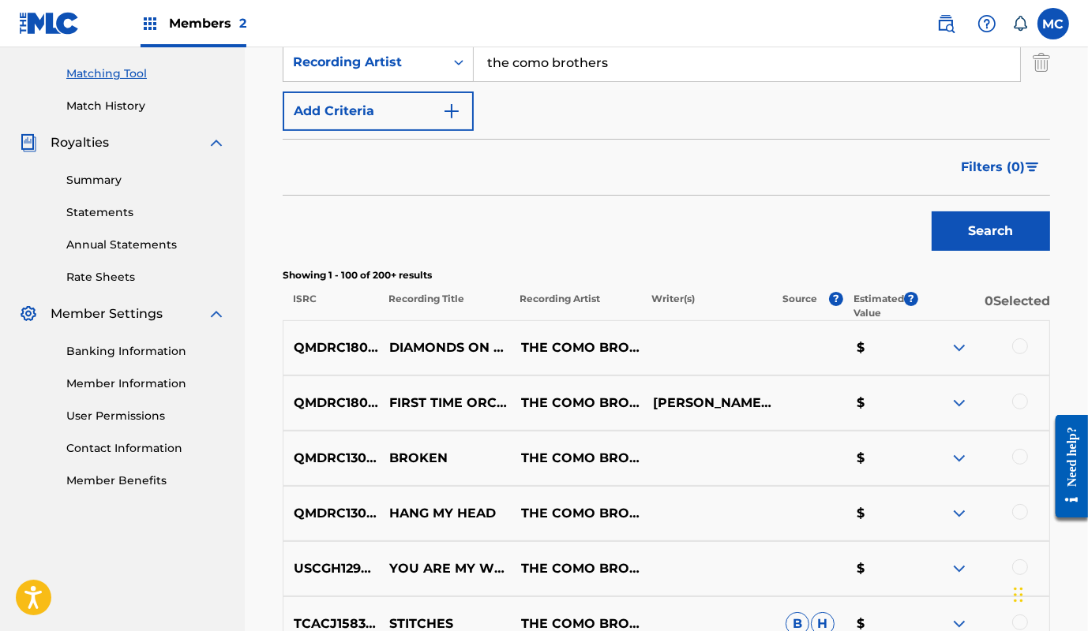
scroll to position [392, 0]
